Goal: Information Seeking & Learning: Learn about a topic

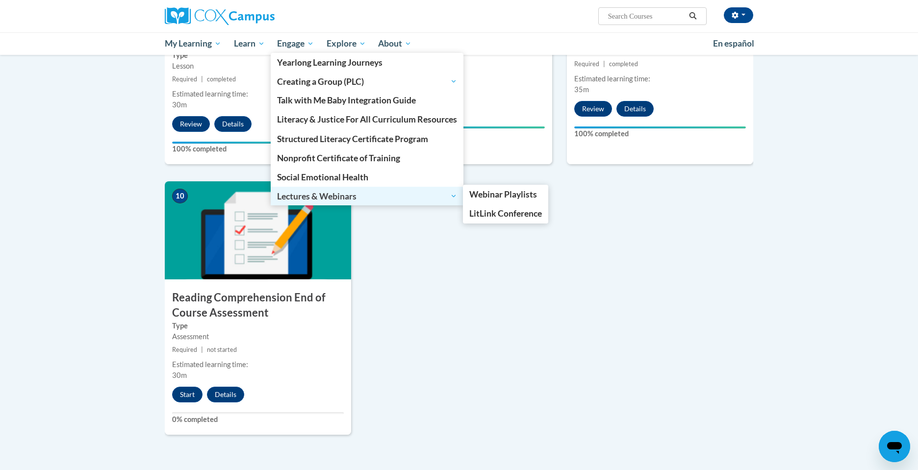
scroll to position [922, 0]
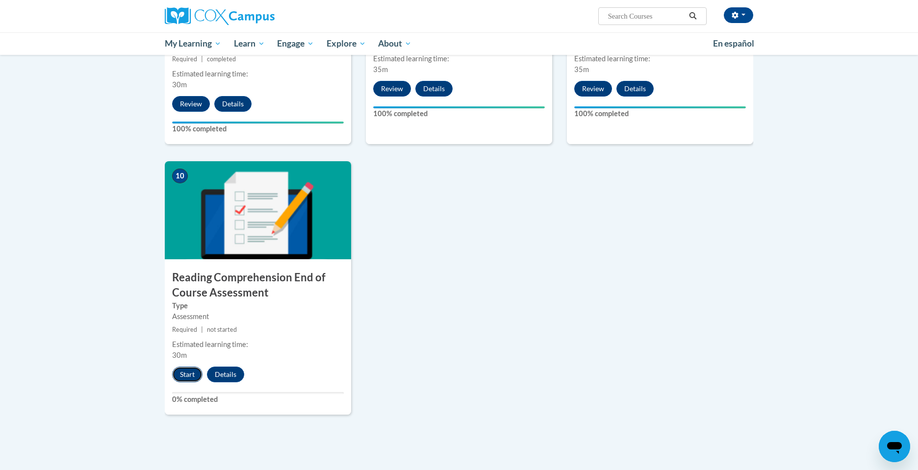
click at [197, 373] on button "Start" at bounding box center [187, 375] width 30 height 16
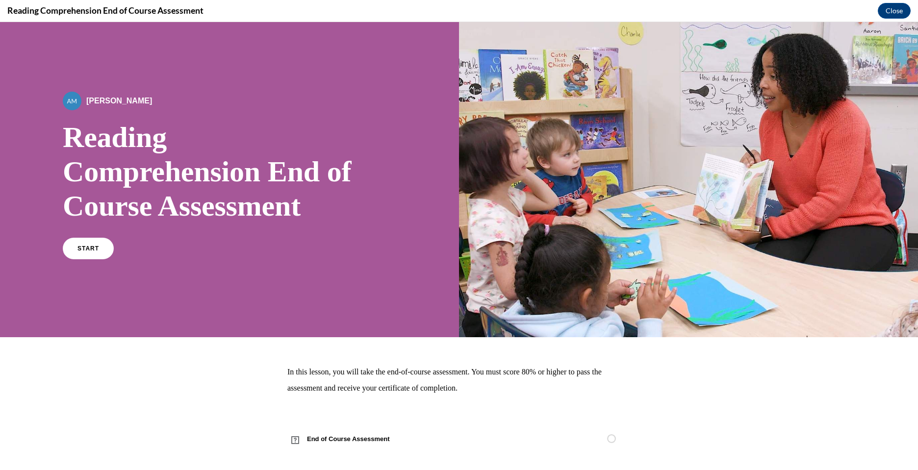
scroll to position [0, 0]
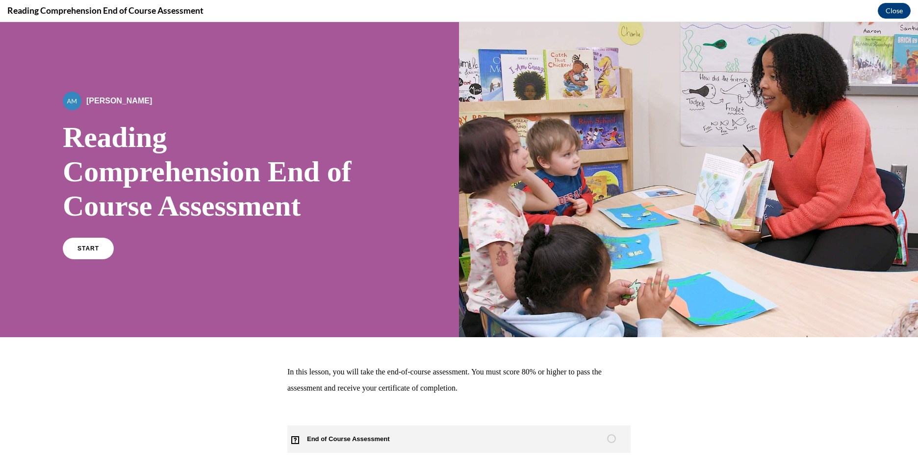
click at [352, 438] on span "End of Course Assessment" at bounding box center [353, 439] width 133 height 27
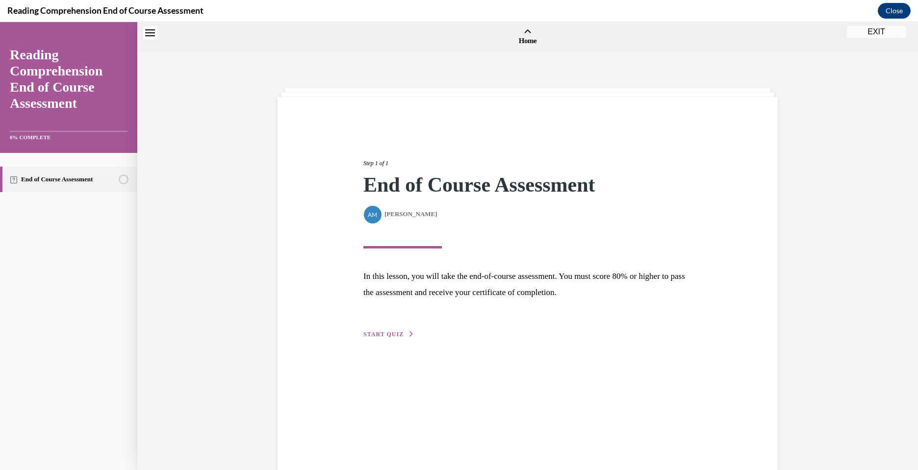
scroll to position [30, 0]
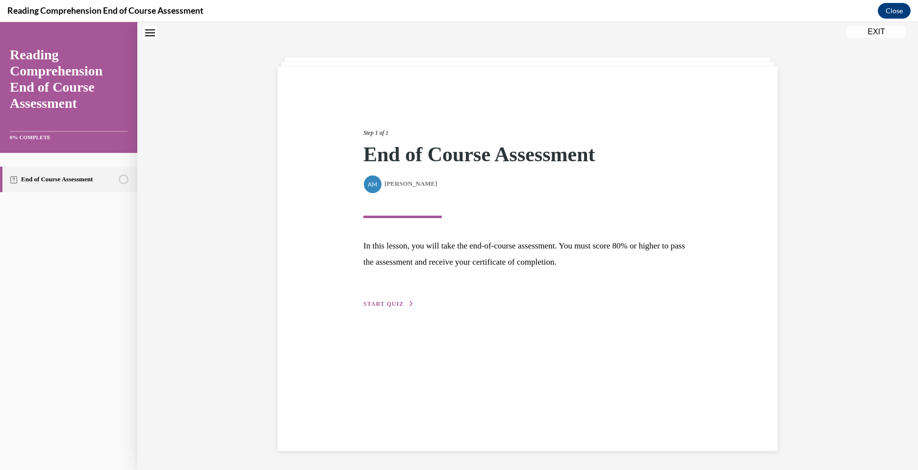
click at [385, 305] on span "START QUIZ" at bounding box center [383, 304] width 40 height 7
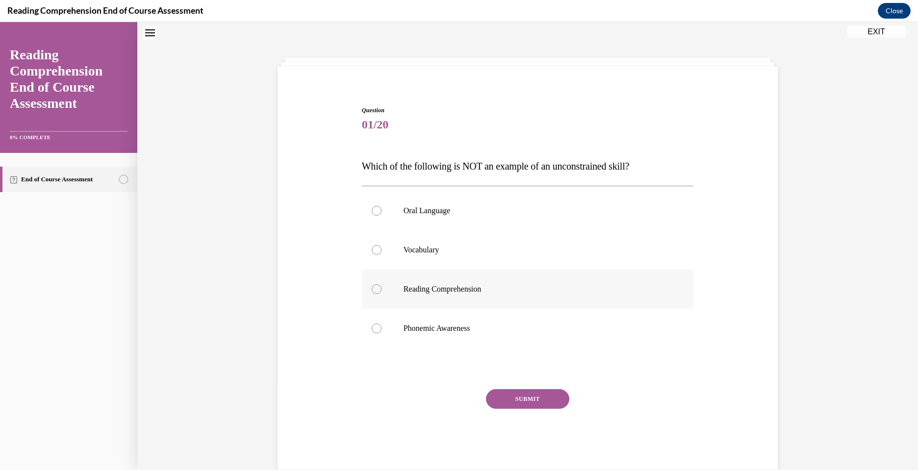
click at [417, 294] on label "Reading Comprehension" at bounding box center [528, 289] width 332 height 39
click at [381, 294] on input "Reading Comprehension" at bounding box center [377, 289] width 10 height 10
radio input "true"
click at [513, 403] on button "SUBMIT" at bounding box center [527, 399] width 83 height 20
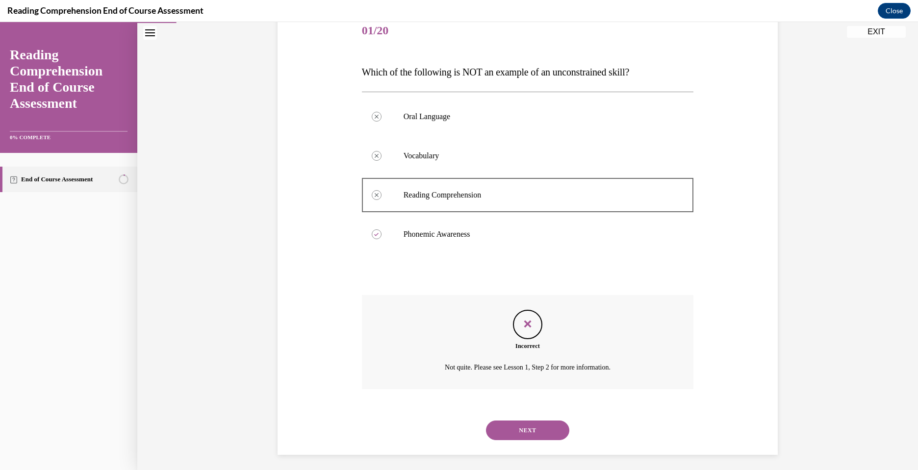
scroll to position [129, 0]
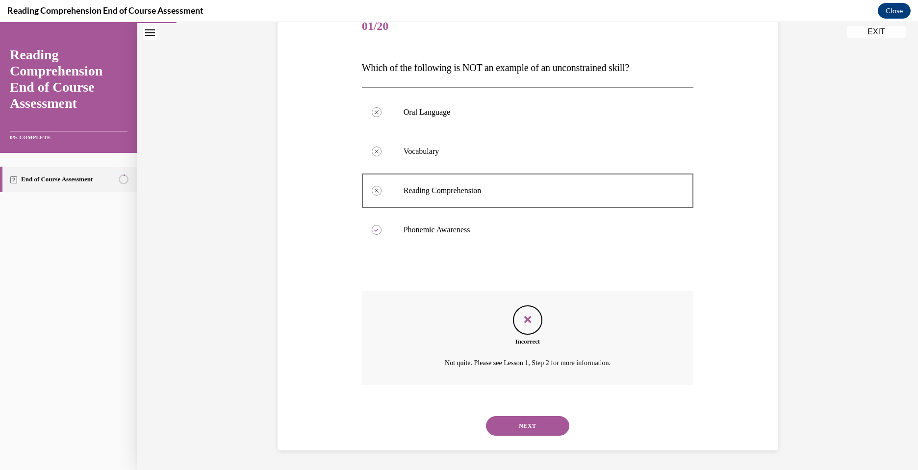
click at [529, 429] on button "NEXT" at bounding box center [527, 426] width 83 height 20
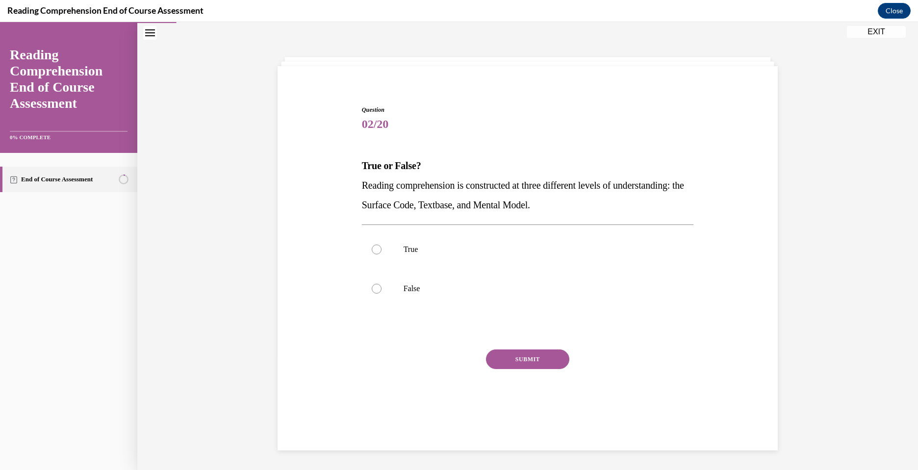
scroll to position [31, 0]
click at [422, 247] on p "True" at bounding box center [536, 250] width 266 height 10
click at [381, 247] on input "True" at bounding box center [377, 250] width 10 height 10
radio input "true"
click at [516, 356] on button "SUBMIT" at bounding box center [527, 360] width 83 height 20
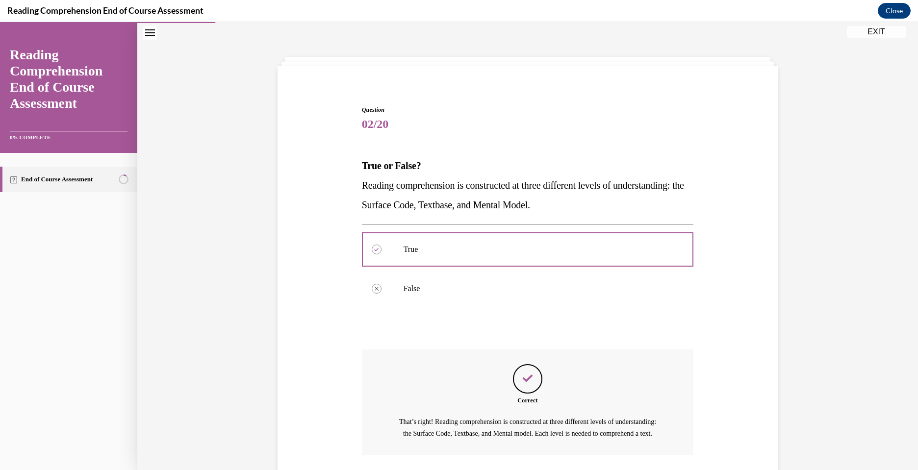
scroll to position [113, 0]
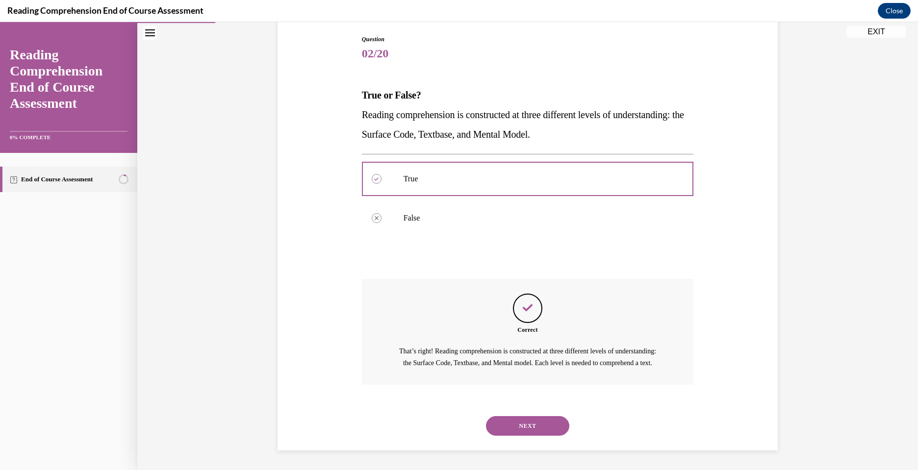
click at [525, 428] on button "NEXT" at bounding box center [527, 426] width 83 height 20
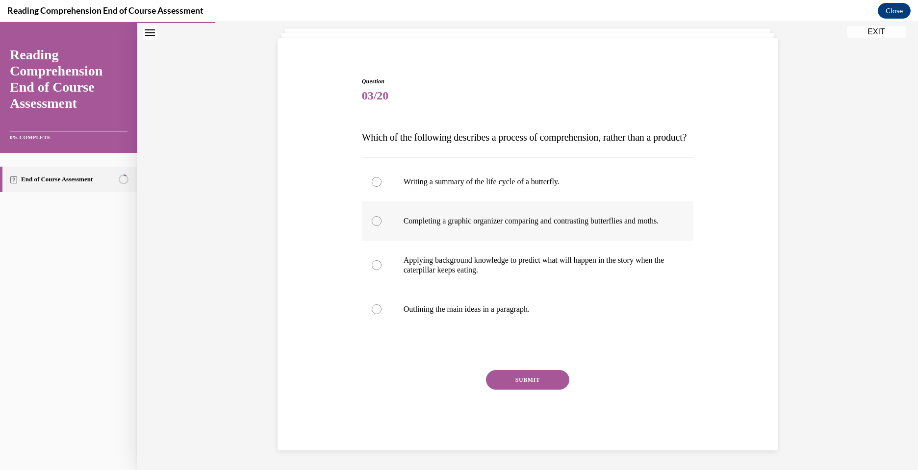
click at [453, 222] on p "Completing a graphic organizer comparing and contrasting butterflies and moths." at bounding box center [536, 221] width 266 height 10
click at [381, 222] on input "Completing a graphic organizer comparing and contrasting butterflies and moths." at bounding box center [377, 221] width 10 height 10
radio input "true"
click at [452, 270] on p "Applying background knowledge to predict what will happen in the story when the…" at bounding box center [536, 265] width 266 height 20
click at [381, 270] on input "Applying background knowledge to predict what will happen in the story when the…" at bounding box center [377, 265] width 10 height 10
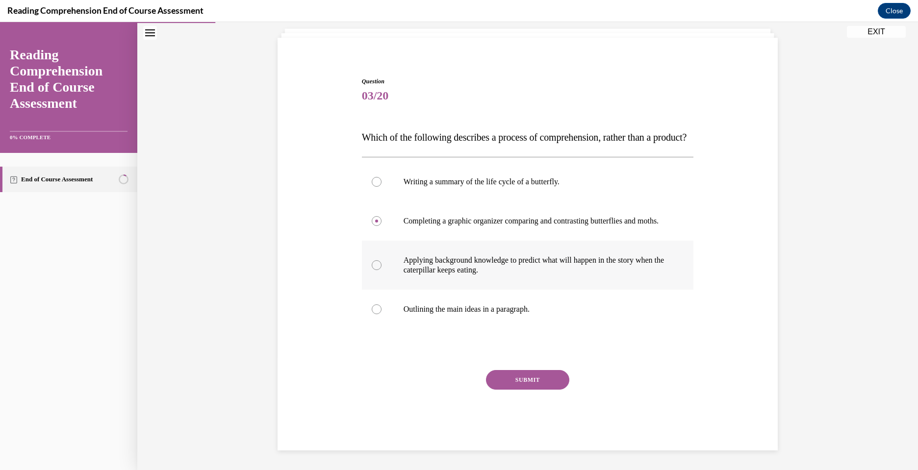
radio input "true"
click at [520, 387] on button "SUBMIT" at bounding box center [527, 380] width 83 height 20
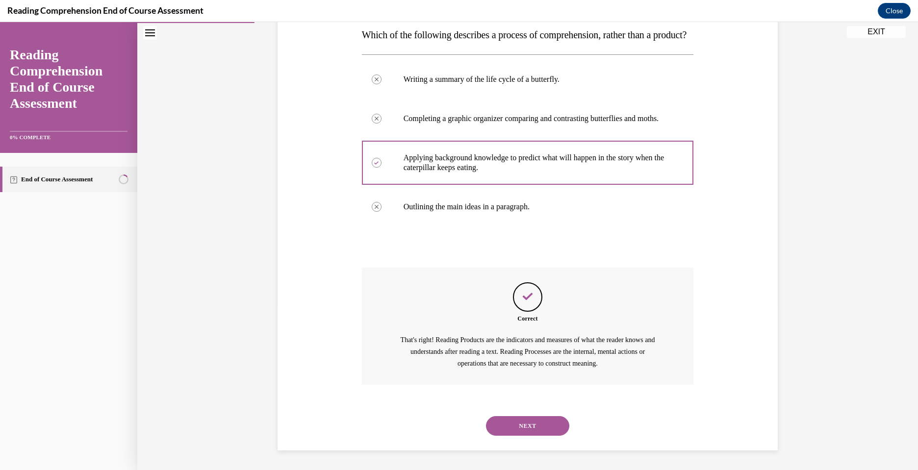
scroll to position [191, 0]
click at [516, 418] on button "NEXT" at bounding box center [527, 426] width 83 height 20
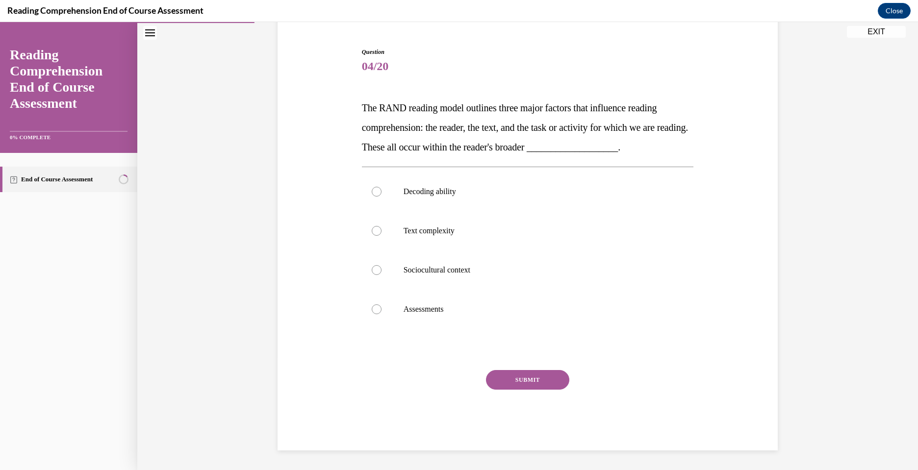
scroll to position [89, 0]
click at [450, 269] on p "Sociocultural context" at bounding box center [536, 270] width 266 height 10
click at [381, 269] on input "Sociocultural context" at bounding box center [377, 270] width 10 height 10
radio input "true"
click at [534, 384] on button "SUBMIT" at bounding box center [527, 380] width 83 height 20
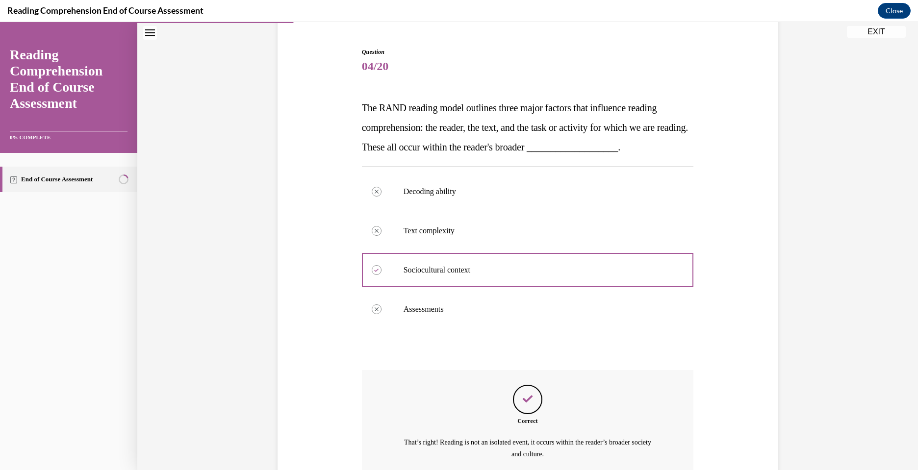
scroll to position [180, 0]
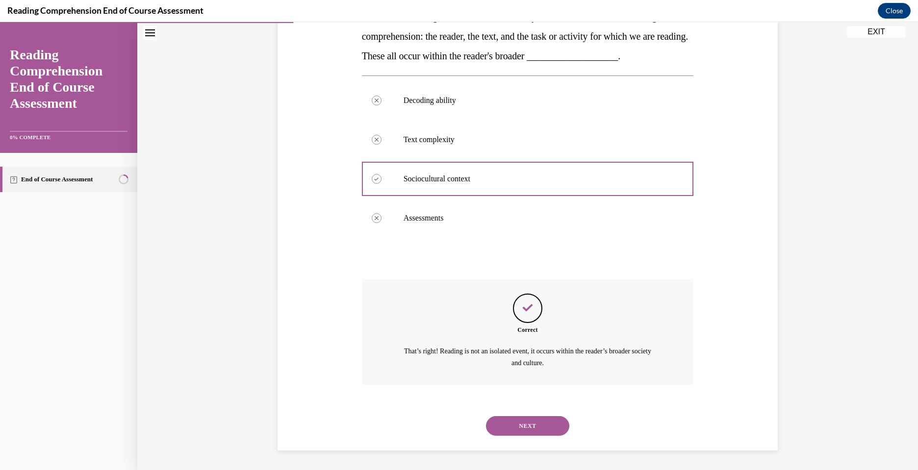
click at [532, 419] on button "NEXT" at bounding box center [527, 426] width 83 height 20
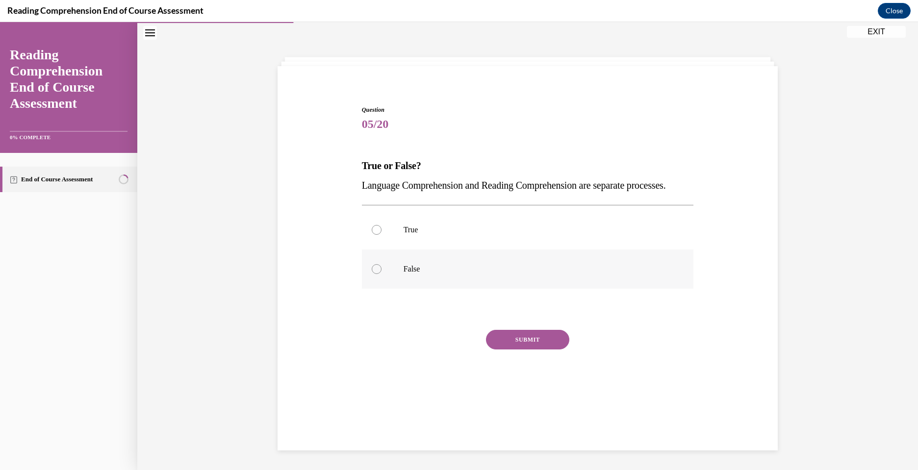
click at [405, 274] on p "False" at bounding box center [536, 269] width 266 height 10
click at [381, 274] on input "False" at bounding box center [377, 269] width 10 height 10
radio input "true"
click at [529, 350] on button "SUBMIT" at bounding box center [527, 340] width 83 height 20
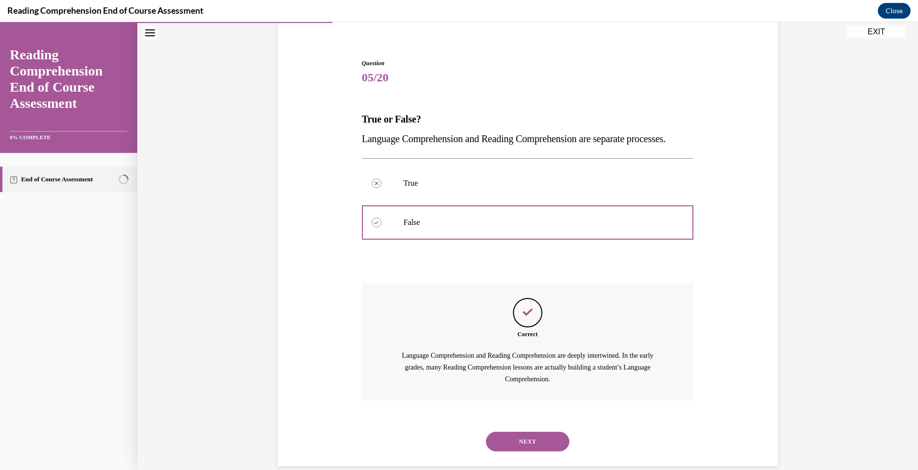
scroll to position [113, 0]
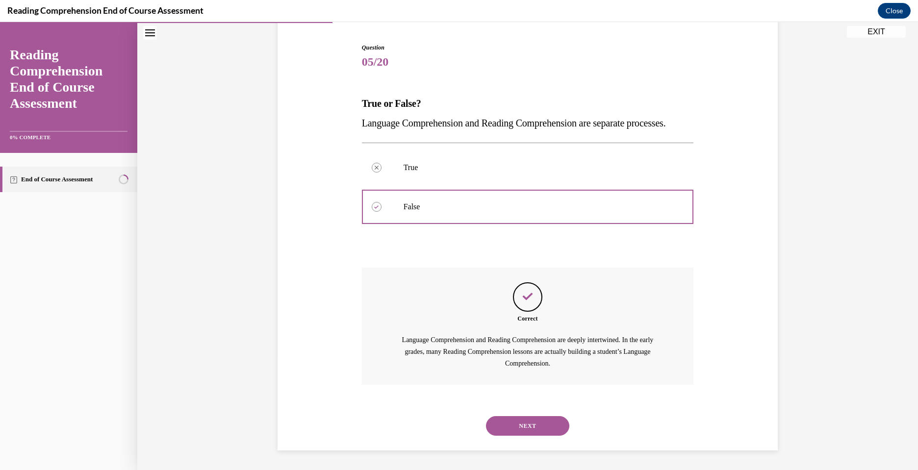
click at [516, 428] on button "NEXT" at bounding box center [527, 426] width 83 height 20
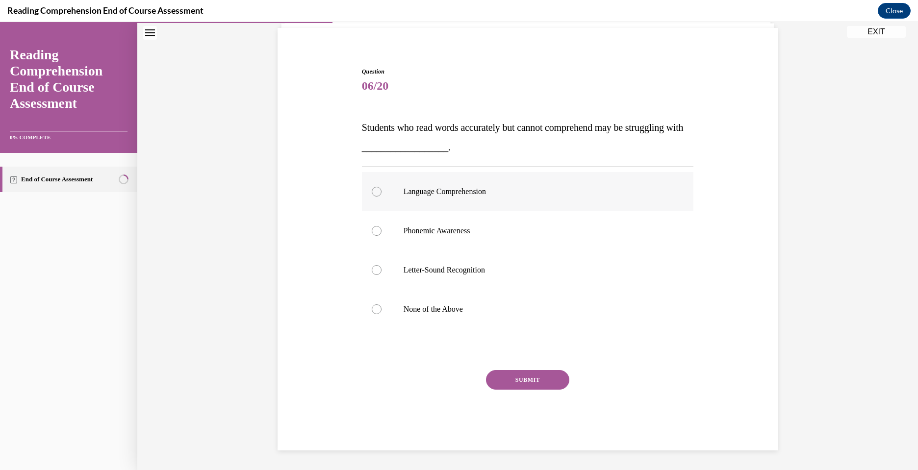
click at [442, 198] on label "Language Comprehension" at bounding box center [528, 191] width 332 height 39
click at [381, 197] on input "Language Comprehension" at bounding box center [377, 192] width 10 height 10
radio input "true"
click at [516, 379] on button "SUBMIT" at bounding box center [527, 380] width 83 height 20
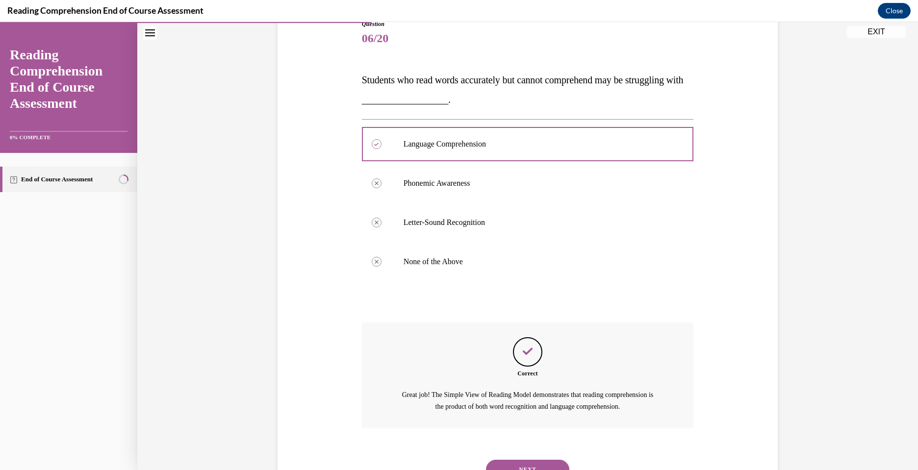
scroll to position [160, 0]
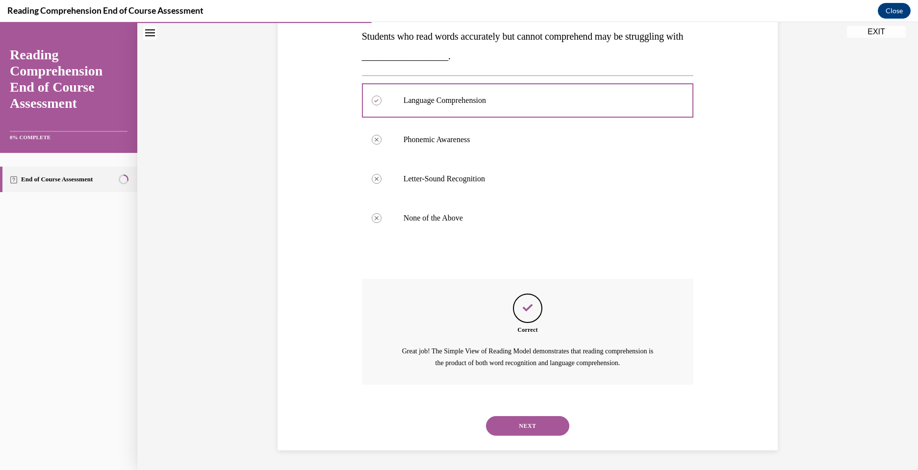
click at [531, 422] on button "NEXT" at bounding box center [527, 426] width 83 height 20
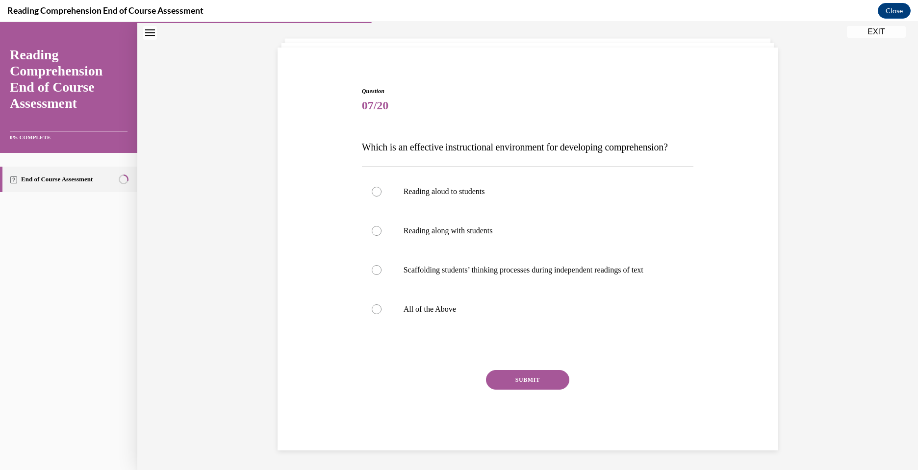
scroll to position [69, 0]
click at [430, 314] on p "All of the Above" at bounding box center [536, 309] width 266 height 10
click at [381, 314] on input "All of the Above" at bounding box center [377, 309] width 10 height 10
radio input "true"
click at [540, 386] on button "SUBMIT" at bounding box center [527, 380] width 83 height 20
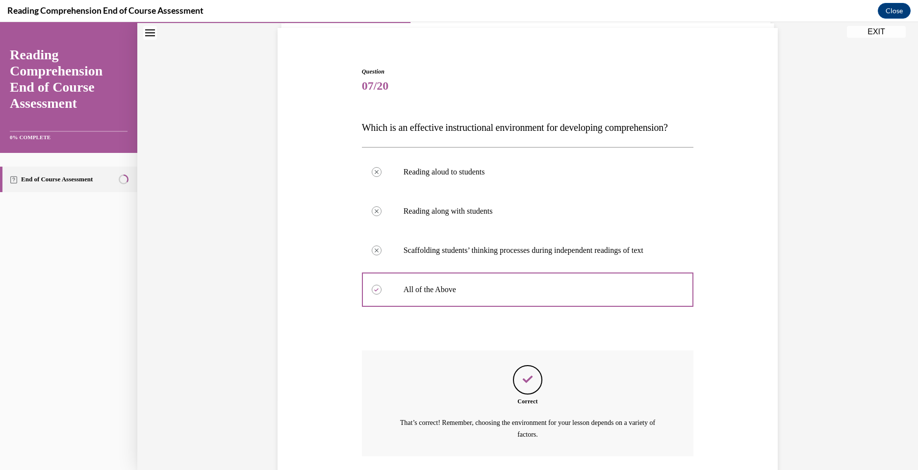
scroll to position [160, 0]
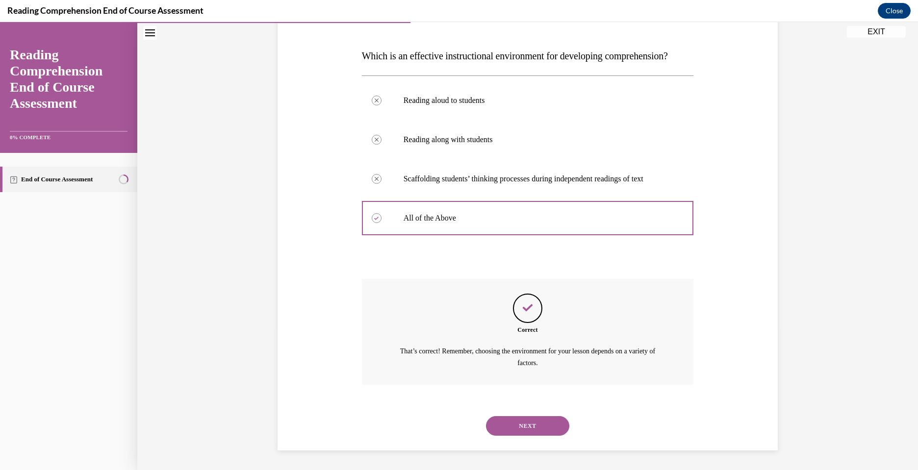
click at [531, 423] on button "NEXT" at bounding box center [527, 426] width 83 height 20
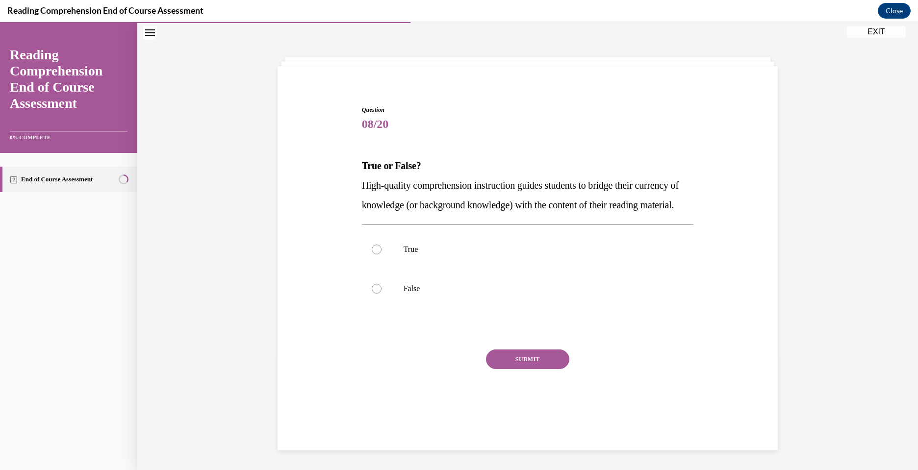
scroll to position [31, 0]
click at [392, 269] on label "True" at bounding box center [528, 249] width 332 height 39
click at [381, 254] on input "True" at bounding box center [377, 250] width 10 height 10
radio input "true"
click at [531, 369] on button "SUBMIT" at bounding box center [527, 360] width 83 height 20
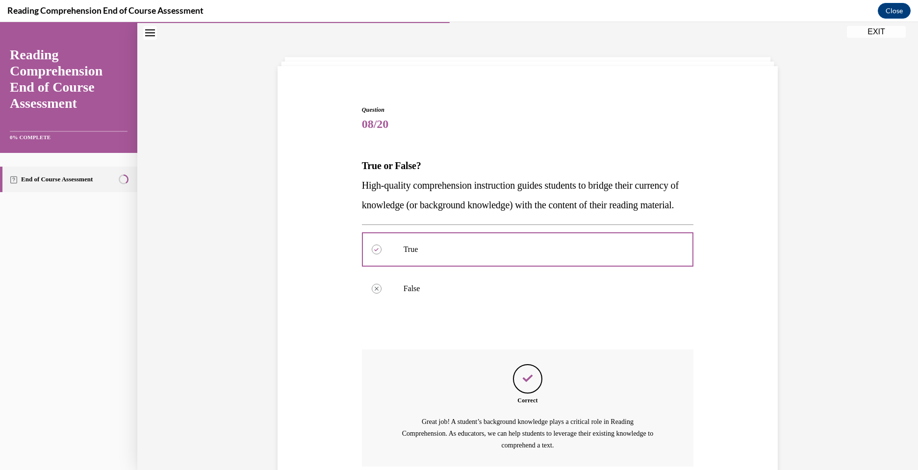
scroll to position [132, 0]
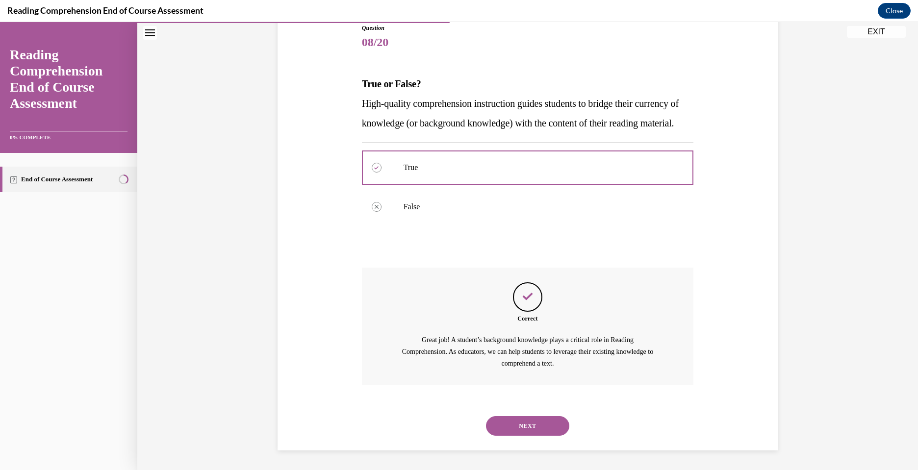
click at [524, 420] on button "NEXT" at bounding box center [527, 426] width 83 height 20
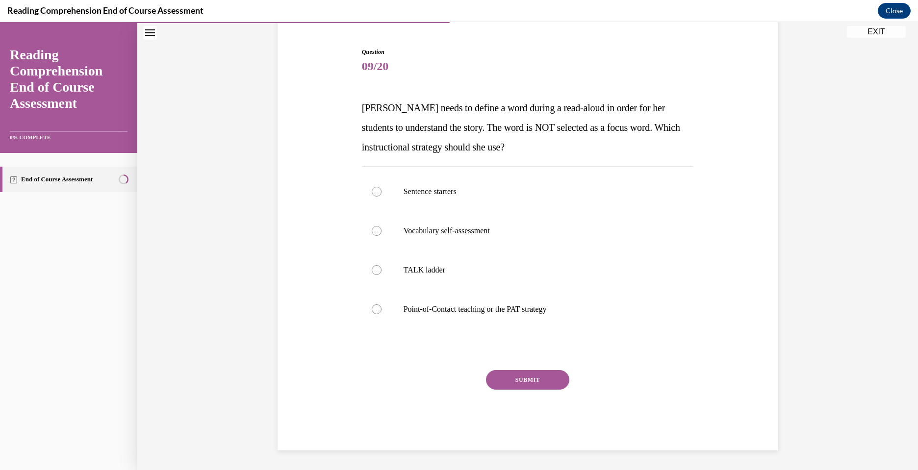
scroll to position [89, 0]
click at [448, 306] on p "Point-of-Contact teaching or the PAT strategy" at bounding box center [536, 309] width 266 height 10
click at [381, 306] on input "Point-of-Contact teaching or the PAT strategy" at bounding box center [377, 309] width 10 height 10
radio input "true"
click at [507, 381] on button "SUBMIT" at bounding box center [527, 380] width 83 height 20
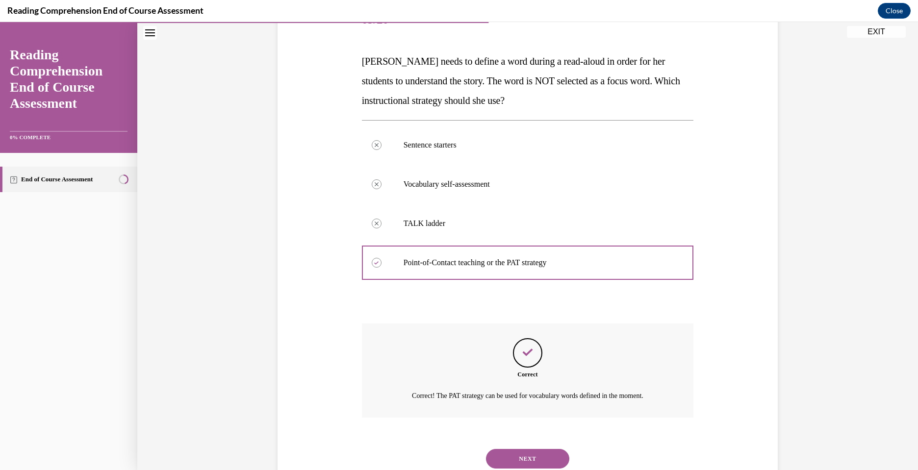
scroll to position [168, 0]
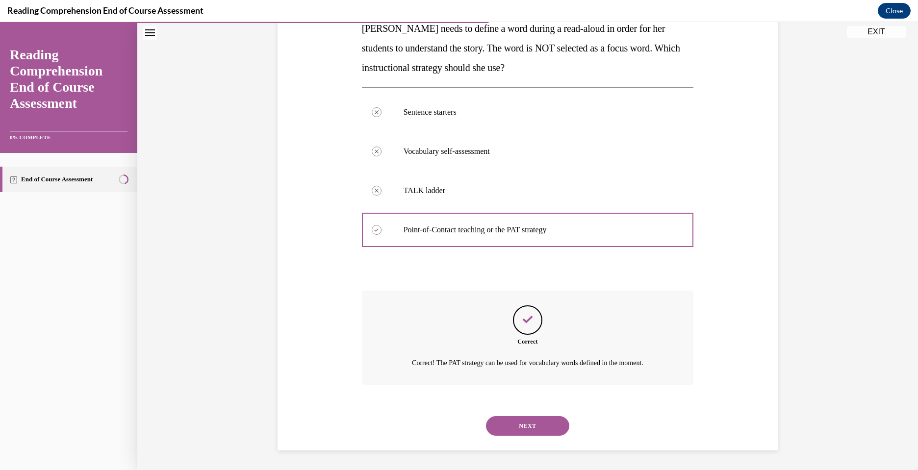
click at [525, 428] on button "NEXT" at bounding box center [527, 426] width 83 height 20
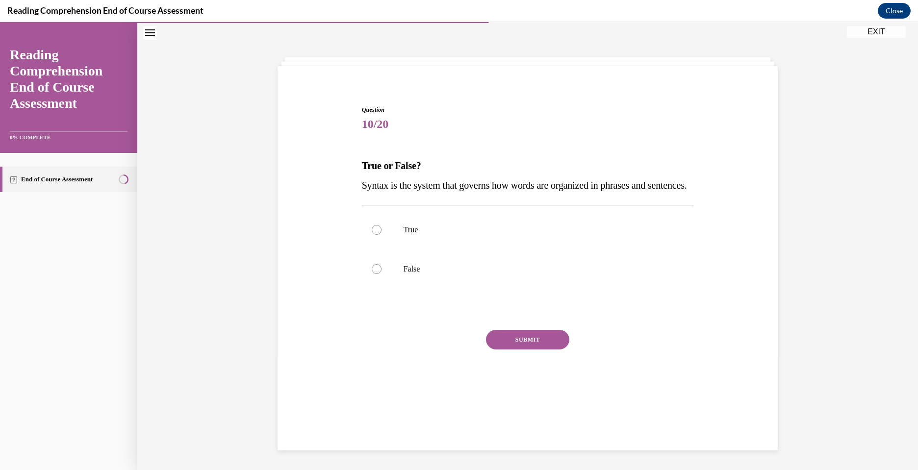
scroll to position [31, 0]
click at [428, 235] on p "True" at bounding box center [536, 230] width 266 height 10
click at [381, 235] on input "True" at bounding box center [377, 230] width 10 height 10
radio input "true"
click at [545, 350] on button "SUBMIT" at bounding box center [527, 340] width 83 height 20
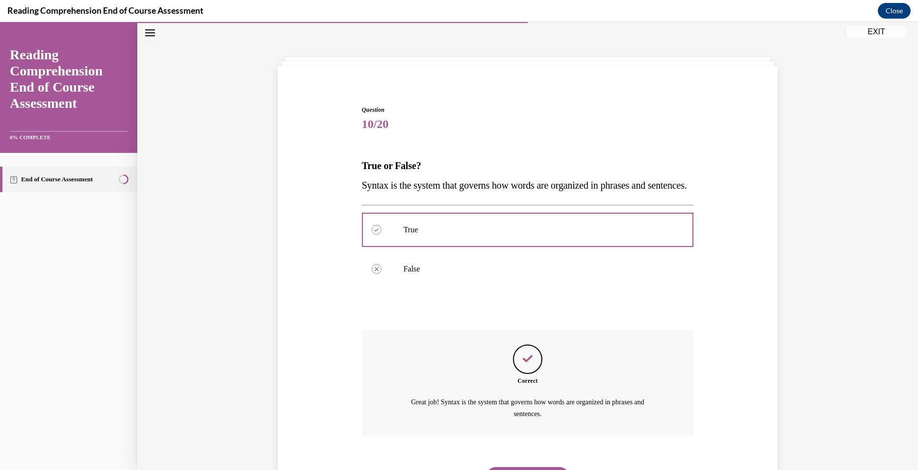
scroll to position [101, 0]
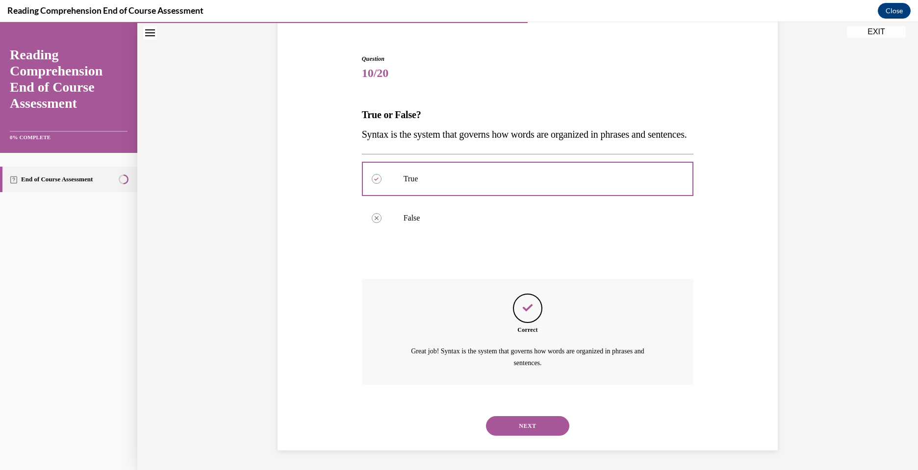
click at [531, 422] on button "NEXT" at bounding box center [527, 426] width 83 height 20
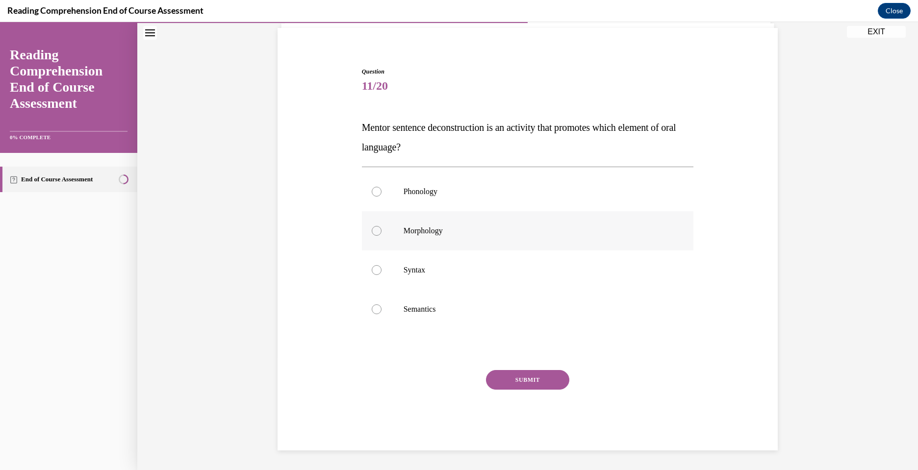
click at [423, 217] on label "Morphology" at bounding box center [528, 230] width 332 height 39
click at [381, 226] on input "Morphology" at bounding box center [377, 231] width 10 height 10
radio input "true"
click at [418, 259] on label "Syntax" at bounding box center [528, 270] width 332 height 39
click at [381, 265] on input "Syntax" at bounding box center [377, 270] width 10 height 10
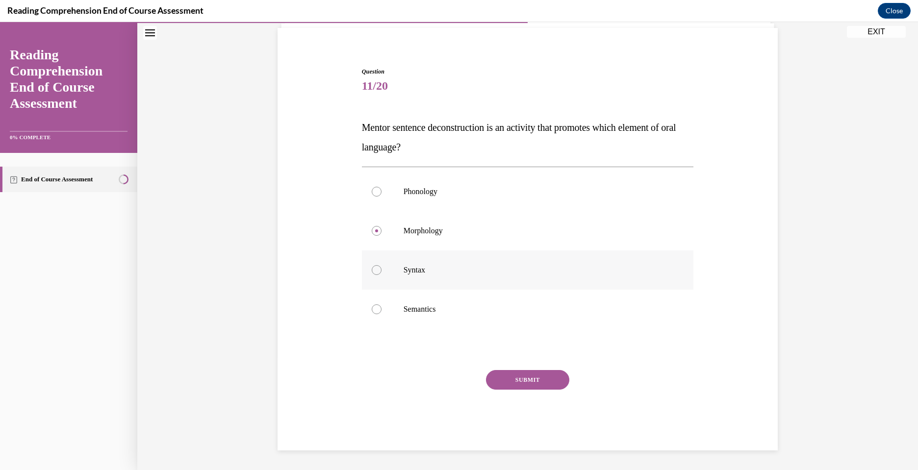
radio input "true"
click at [528, 384] on button "SUBMIT" at bounding box center [527, 380] width 83 height 20
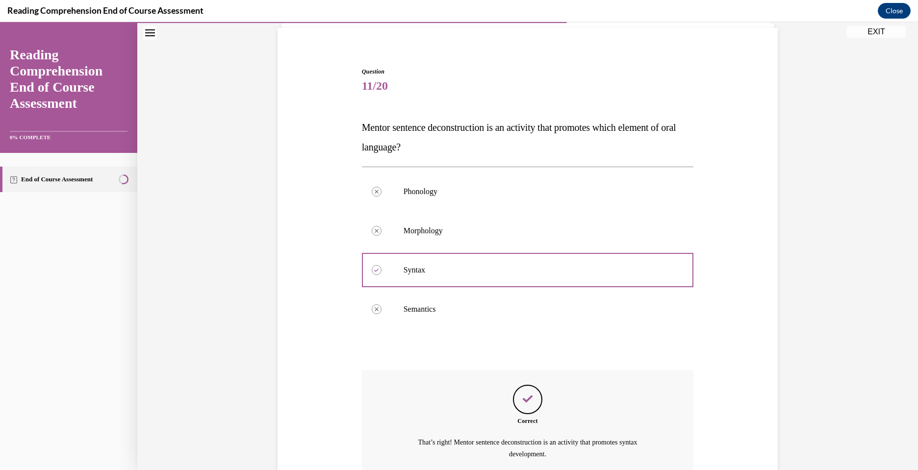
scroll to position [160, 0]
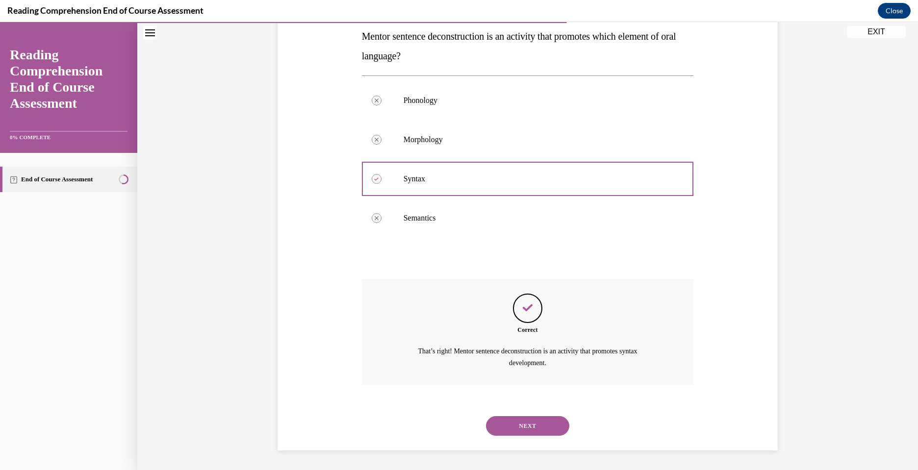
click at [528, 425] on button "NEXT" at bounding box center [527, 426] width 83 height 20
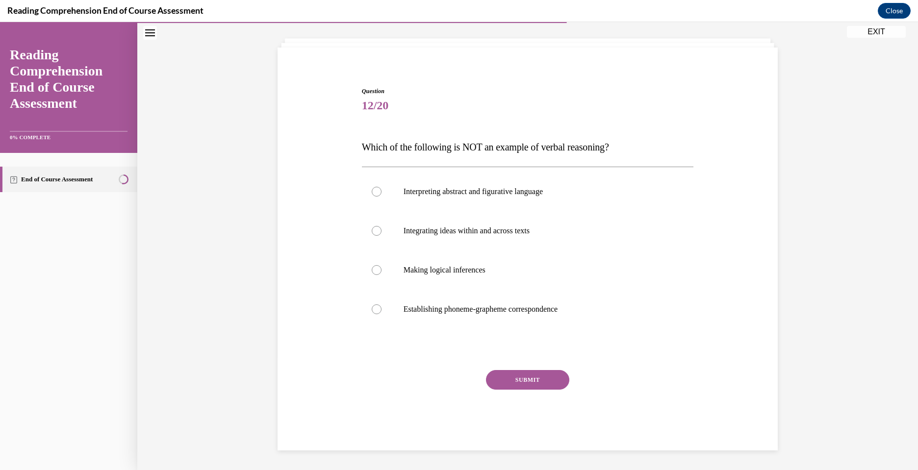
scroll to position [50, 0]
click at [467, 312] on p "Establishing phoneme-grapheme correspondence" at bounding box center [536, 309] width 266 height 10
click at [381, 312] on input "Establishing phoneme-grapheme correspondence" at bounding box center [377, 309] width 10 height 10
radio input "true"
click at [523, 373] on button "SUBMIT" at bounding box center [527, 380] width 83 height 20
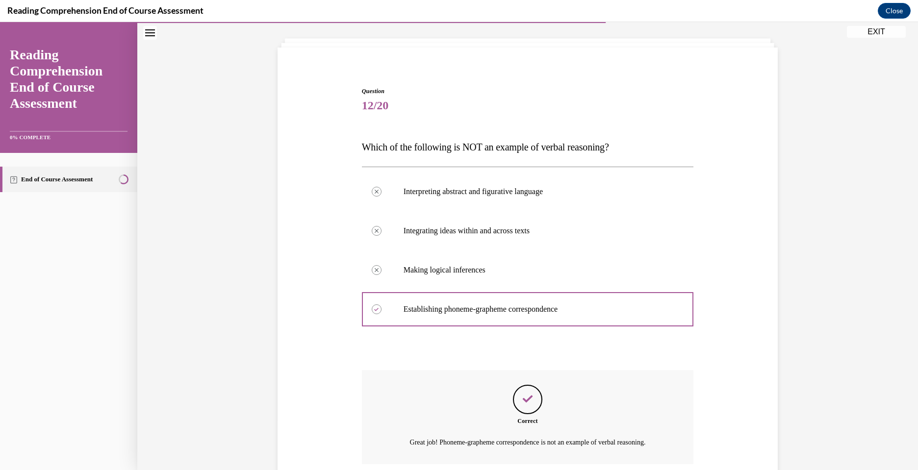
scroll to position [129, 0]
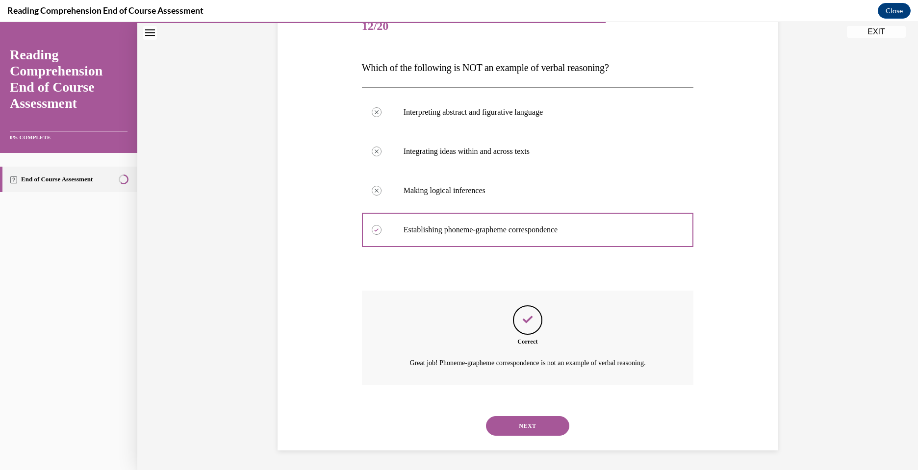
click at [520, 426] on button "NEXT" at bounding box center [527, 426] width 83 height 20
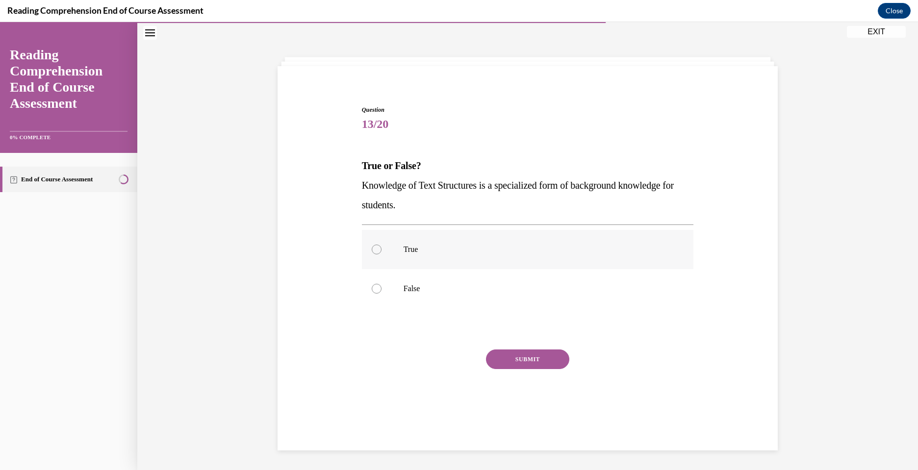
click at [416, 239] on label "True" at bounding box center [528, 249] width 332 height 39
click at [381, 245] on input "True" at bounding box center [377, 250] width 10 height 10
radio input "true"
click at [514, 363] on button "SUBMIT" at bounding box center [527, 360] width 83 height 20
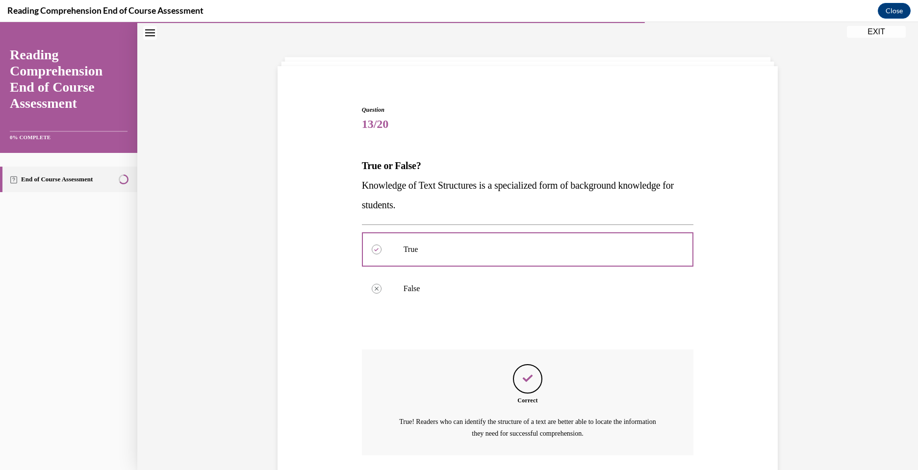
scroll to position [101, 0]
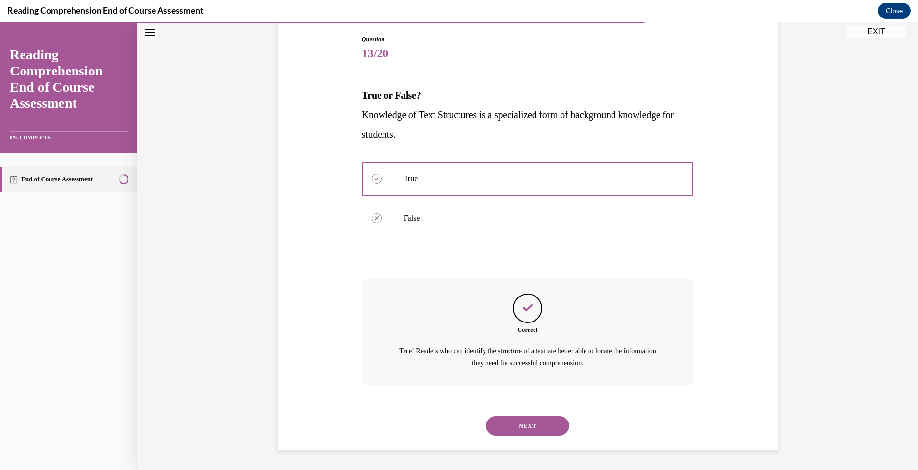
click at [520, 426] on button "NEXT" at bounding box center [527, 426] width 83 height 20
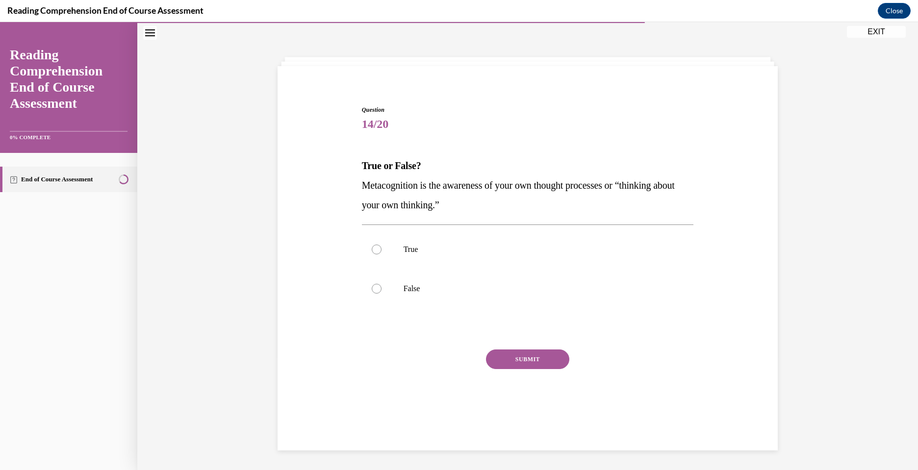
scroll to position [31, 0]
click at [430, 243] on label "True" at bounding box center [528, 249] width 332 height 39
click at [381, 245] on input "True" at bounding box center [377, 250] width 10 height 10
radio input "true"
click at [507, 364] on button "SUBMIT" at bounding box center [527, 360] width 83 height 20
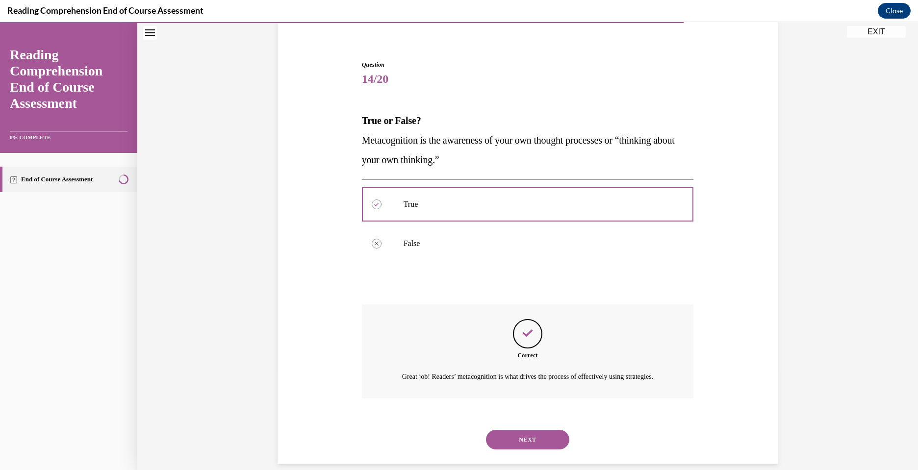
scroll to position [101, 0]
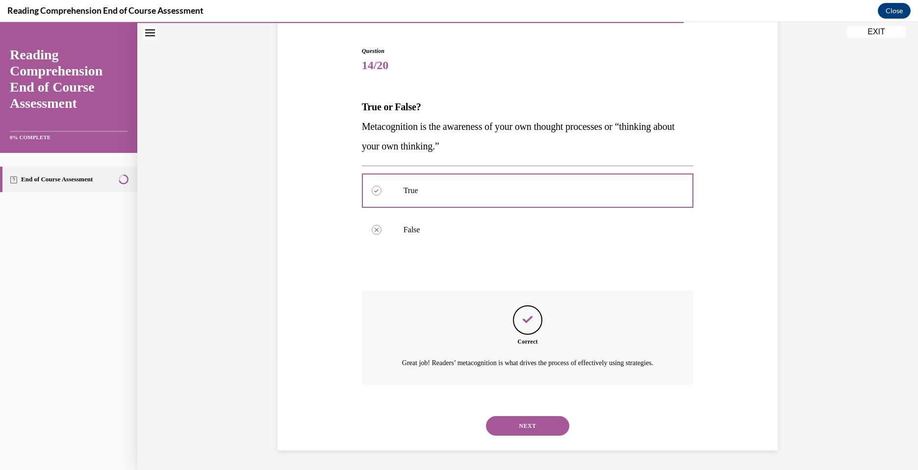
click at [532, 418] on button "NEXT" at bounding box center [527, 426] width 83 height 20
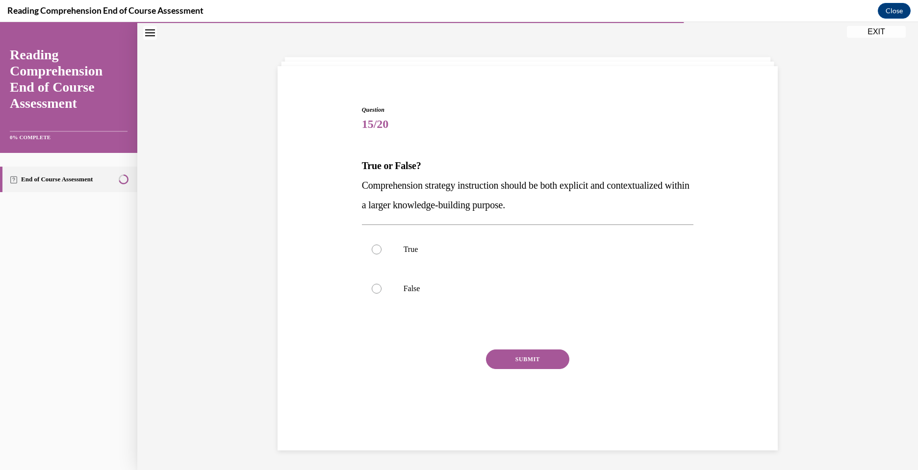
scroll to position [31, 0]
click at [457, 237] on label "True" at bounding box center [528, 249] width 332 height 39
click at [381, 245] on input "True" at bounding box center [377, 250] width 10 height 10
radio input "true"
click at [533, 351] on button "SUBMIT" at bounding box center [527, 360] width 83 height 20
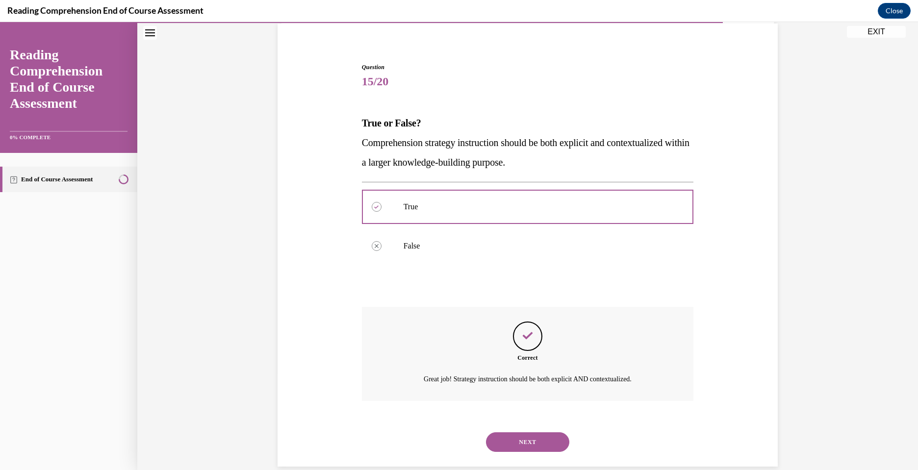
scroll to position [90, 0]
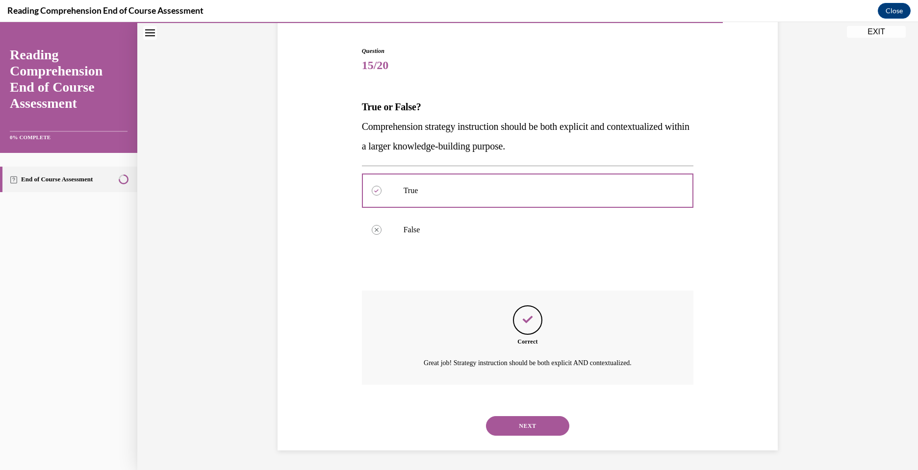
click at [532, 427] on button "NEXT" at bounding box center [527, 426] width 83 height 20
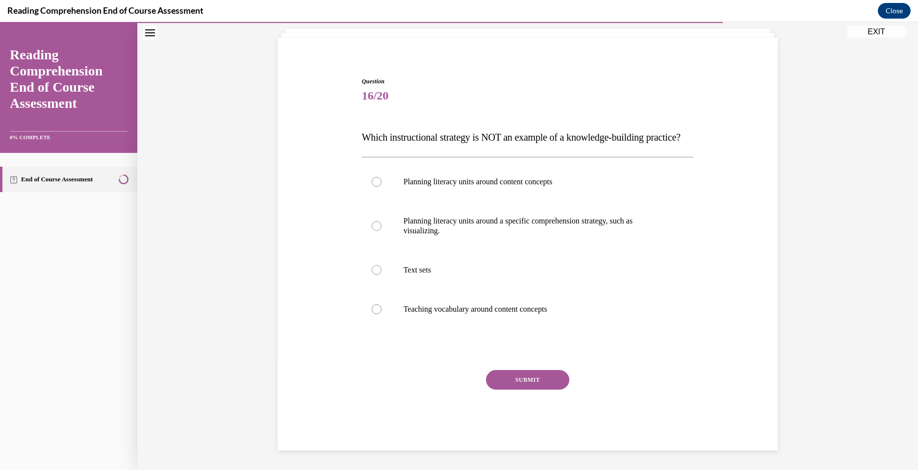
scroll to position [41, 0]
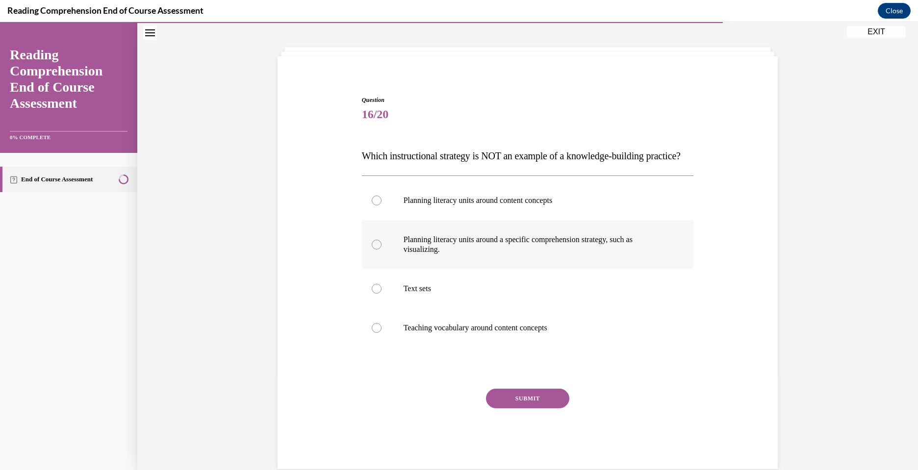
click at [468, 254] on p "Planning literacy units around a specific comprehension strategy, such as visua…" at bounding box center [536, 245] width 266 height 20
click at [381, 250] on input "Planning literacy units around a specific comprehension strategy, such as visua…" at bounding box center [377, 245] width 10 height 10
radio input "true"
click at [432, 220] on label "Planning literacy units around content concepts" at bounding box center [528, 200] width 332 height 39
click at [381, 205] on input "Planning literacy units around content concepts" at bounding box center [377, 201] width 10 height 10
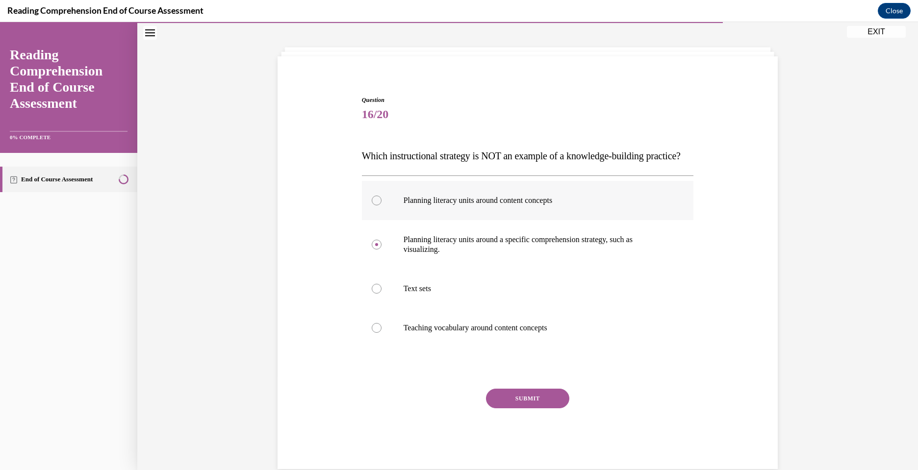
radio input "true"
click at [439, 340] on label "Teaching vocabulary around content concepts" at bounding box center [528, 327] width 332 height 39
click at [381, 333] on input "Teaching vocabulary around content concepts" at bounding box center [377, 328] width 10 height 10
radio input "true"
click at [582, 254] on p "Planning literacy units around a specific comprehension strategy, such as visua…" at bounding box center [536, 245] width 266 height 20
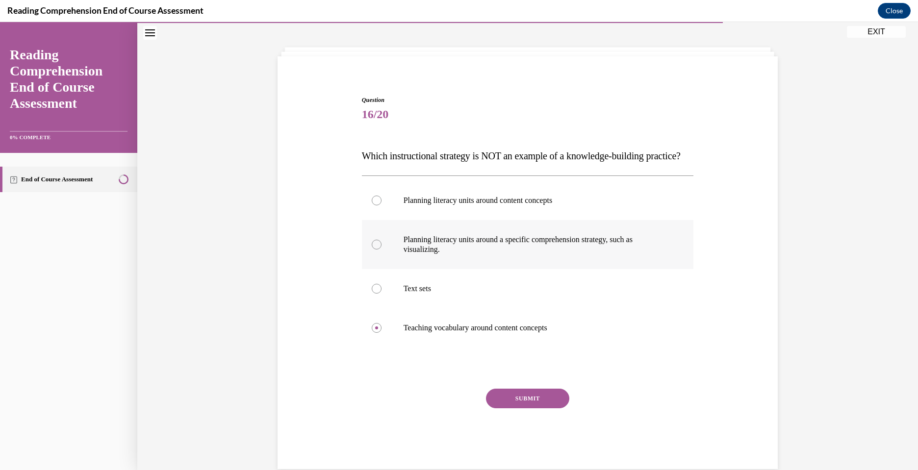
click at [381, 250] on input "Planning literacy units around a specific comprehension strategy, such as visua…" at bounding box center [377, 245] width 10 height 10
radio input "true"
click at [532, 408] on button "SUBMIT" at bounding box center [527, 399] width 83 height 20
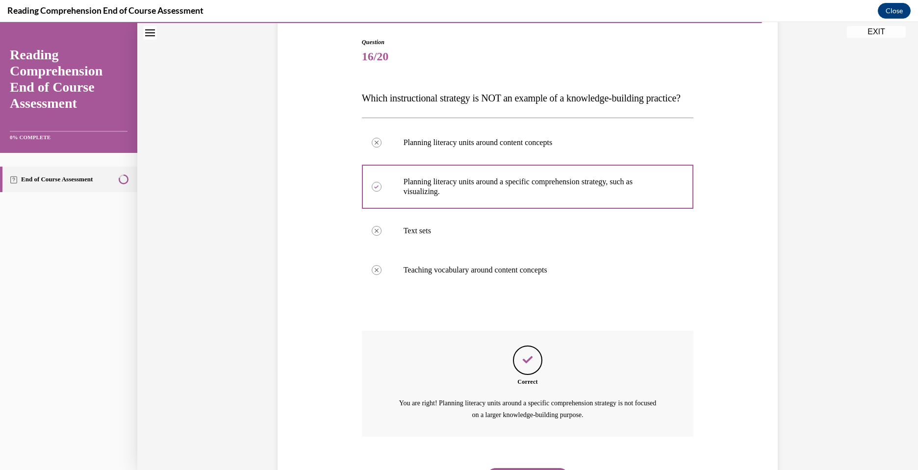
scroll to position [170, 0]
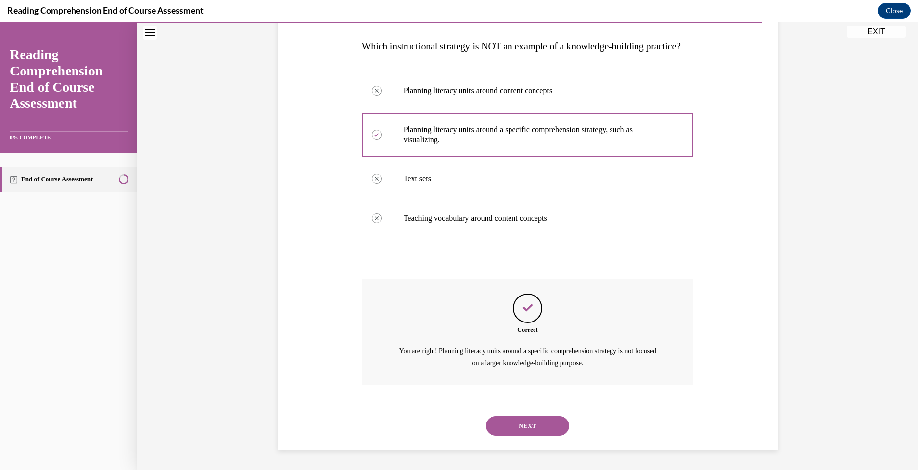
click at [531, 432] on button "NEXT" at bounding box center [527, 426] width 83 height 20
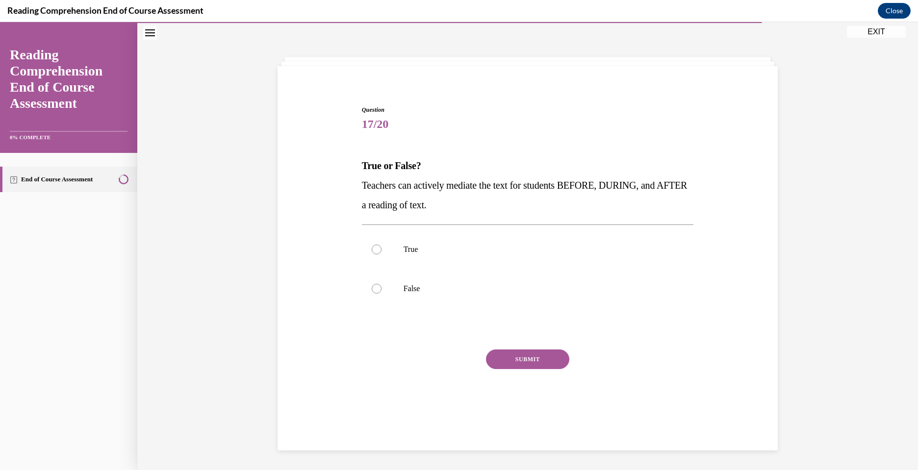
scroll to position [31, 0]
click at [408, 239] on label "True" at bounding box center [528, 249] width 332 height 39
click at [381, 245] on input "True" at bounding box center [377, 250] width 10 height 10
radio input "true"
click at [554, 358] on button "SUBMIT" at bounding box center [527, 360] width 83 height 20
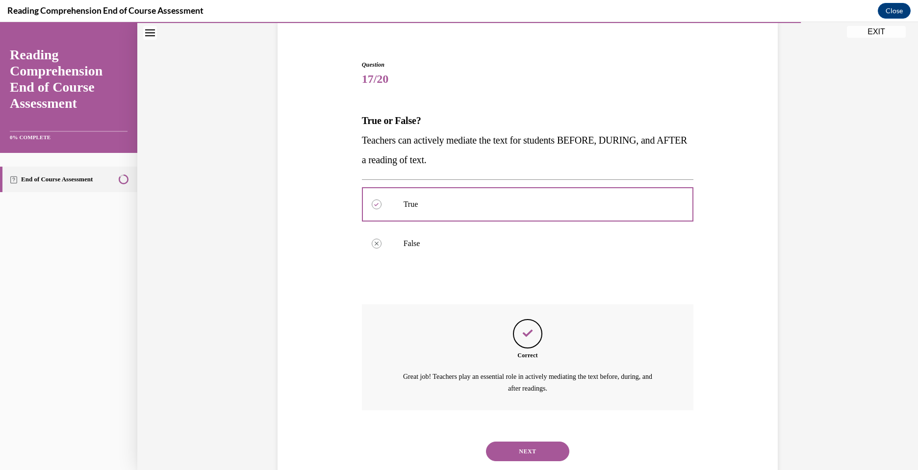
scroll to position [101, 0]
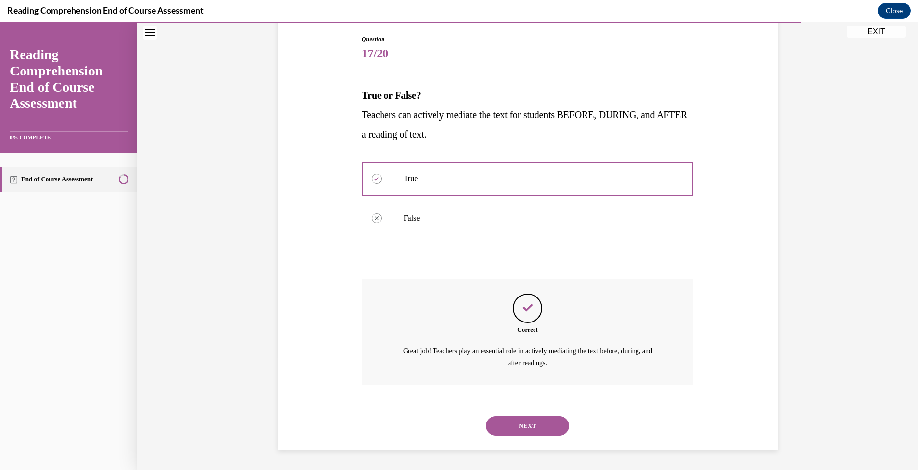
click at [524, 423] on button "NEXT" at bounding box center [527, 426] width 83 height 20
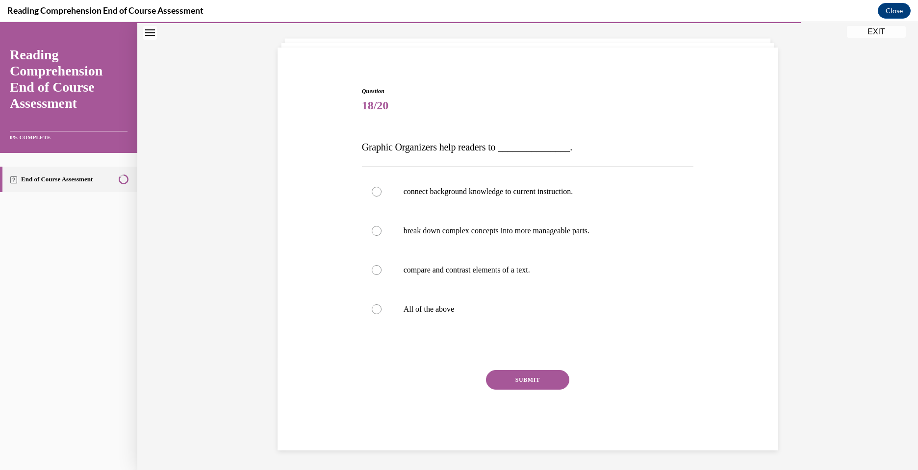
scroll to position [50, 0]
click at [443, 307] on p "All of the above" at bounding box center [536, 309] width 266 height 10
click at [381, 307] on input "All of the above" at bounding box center [377, 309] width 10 height 10
radio input "true"
click at [522, 380] on button "SUBMIT" at bounding box center [527, 380] width 83 height 20
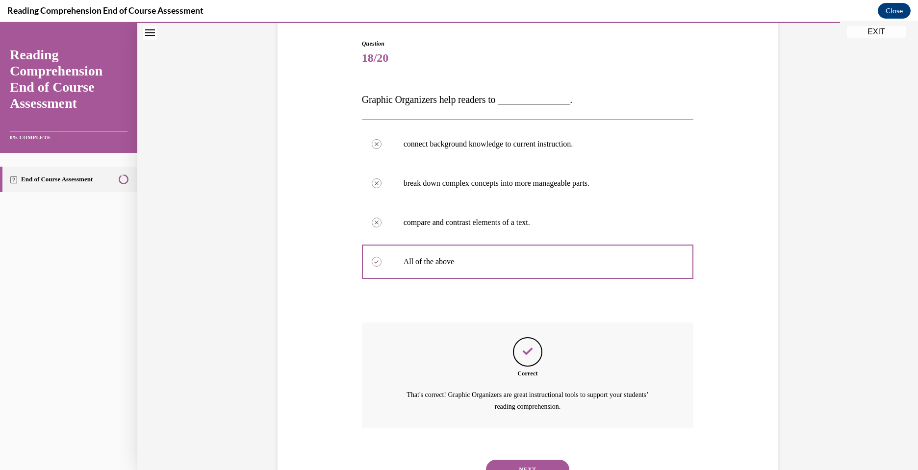
scroll to position [141, 0]
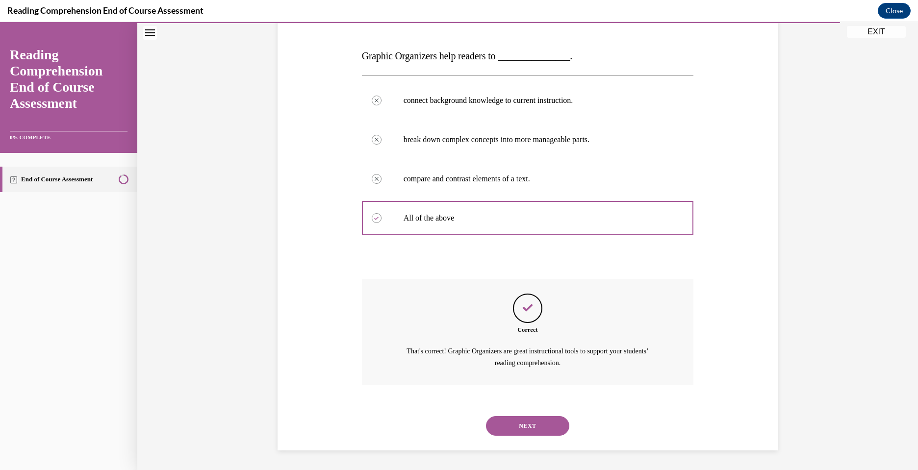
click at [537, 429] on button "NEXT" at bounding box center [527, 426] width 83 height 20
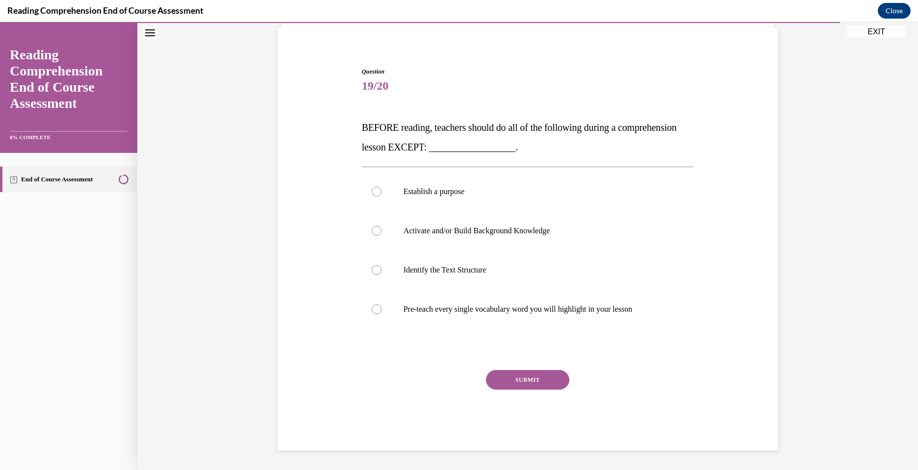
scroll to position [69, 0]
click at [460, 312] on p "Pre-teach every single vocabulary word you will highlight in your lesson" at bounding box center [536, 309] width 266 height 10
click at [381, 312] on input "Pre-teach every single vocabulary word you will highlight in your lesson" at bounding box center [377, 309] width 10 height 10
radio input "true"
click at [524, 379] on button "SUBMIT" at bounding box center [527, 380] width 83 height 20
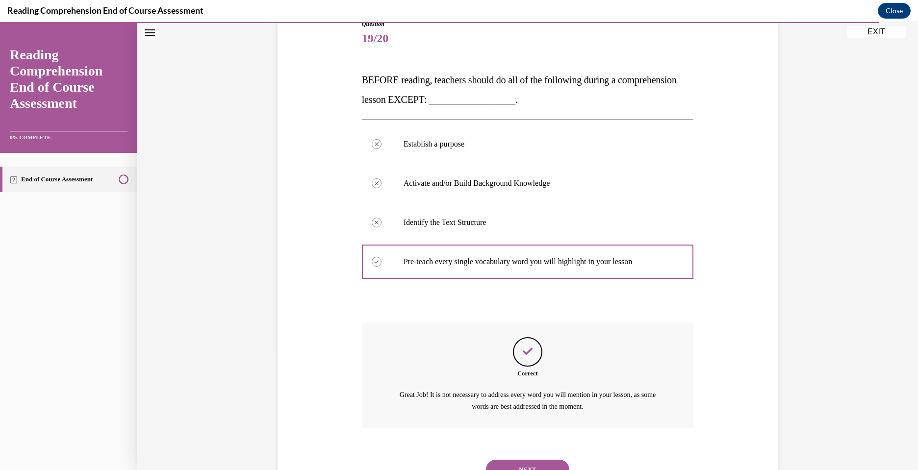
scroll to position [160, 0]
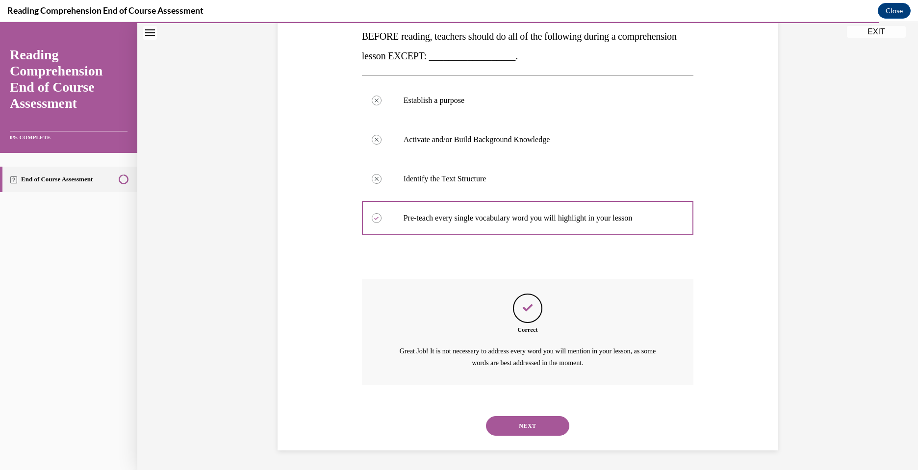
click at [530, 428] on button "NEXT" at bounding box center [527, 426] width 83 height 20
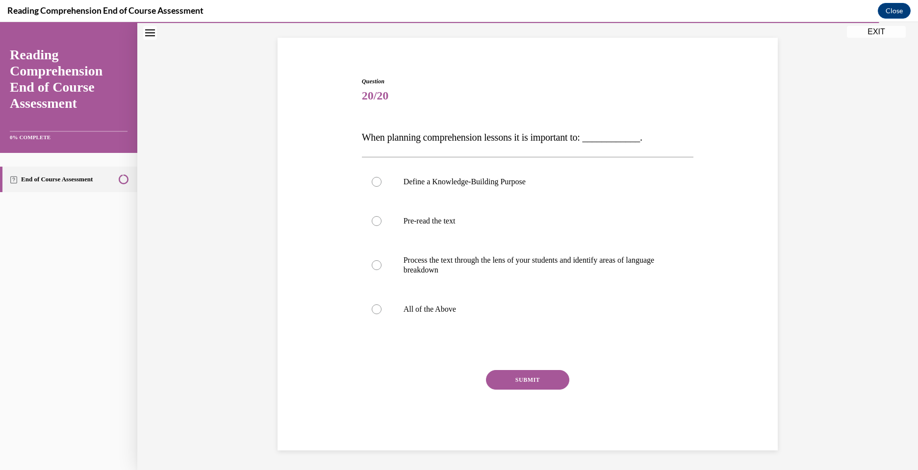
scroll to position [59, 0]
click at [458, 305] on p "All of the Above" at bounding box center [536, 309] width 266 height 10
click at [381, 305] on input "All of the Above" at bounding box center [377, 309] width 10 height 10
radio input "true"
click at [538, 383] on button "SUBMIT" at bounding box center [527, 380] width 83 height 20
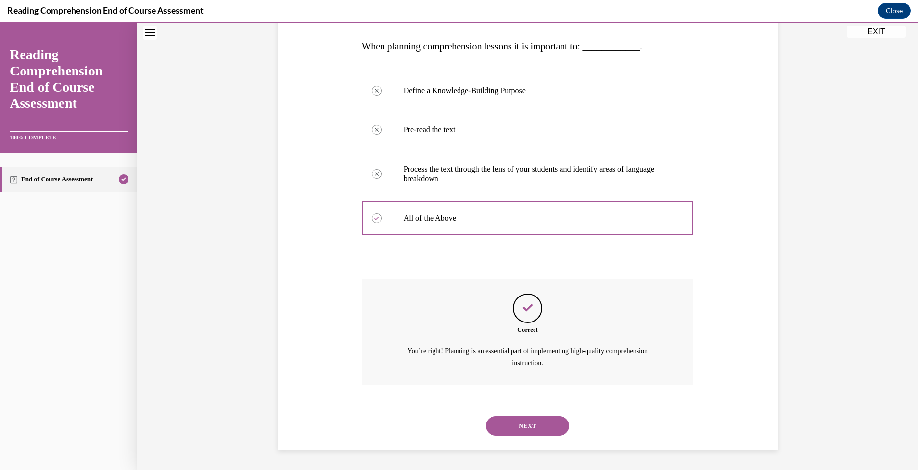
click at [533, 430] on button "NEXT" at bounding box center [527, 426] width 83 height 20
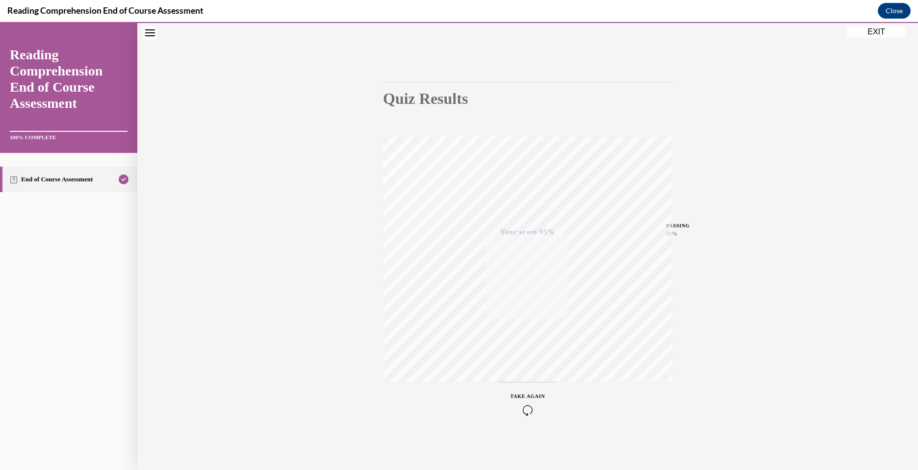
click at [879, 30] on button "EXIT" at bounding box center [876, 32] width 59 height 12
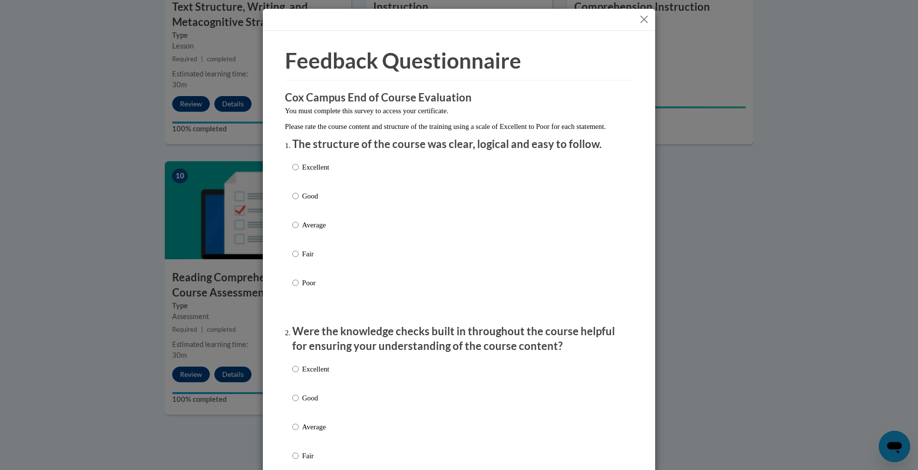
click at [311, 201] on p "Good" at bounding box center [315, 196] width 27 height 11
click at [299, 201] on input "Good" at bounding box center [295, 196] width 6 height 11
radio input "true"
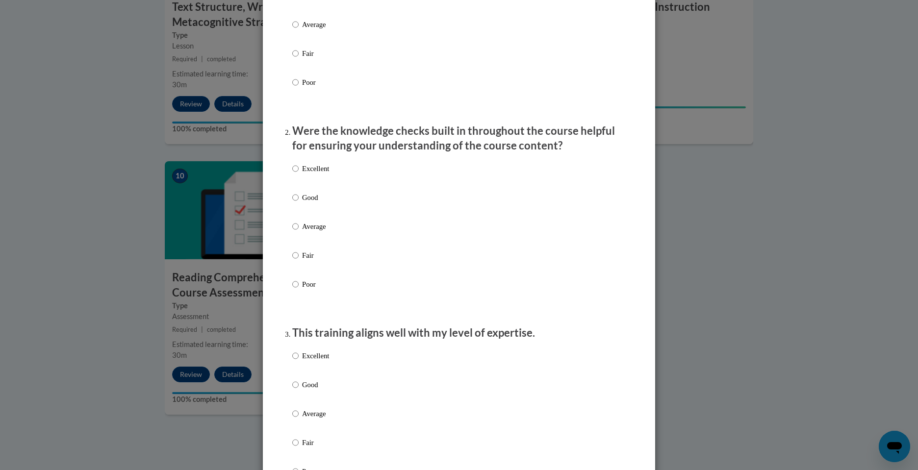
click at [311, 203] on p "Good" at bounding box center [315, 197] width 27 height 11
click at [299, 203] on input "Good" at bounding box center [295, 197] width 6 height 11
radio input "true"
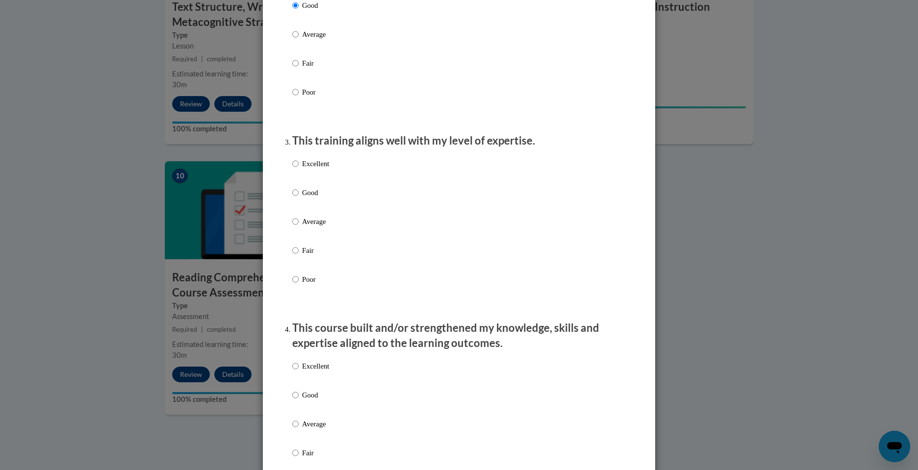
click at [311, 198] on p "Good" at bounding box center [315, 192] width 27 height 11
click at [299, 198] on input "Good" at bounding box center [295, 192] width 6 height 11
radio input "true"
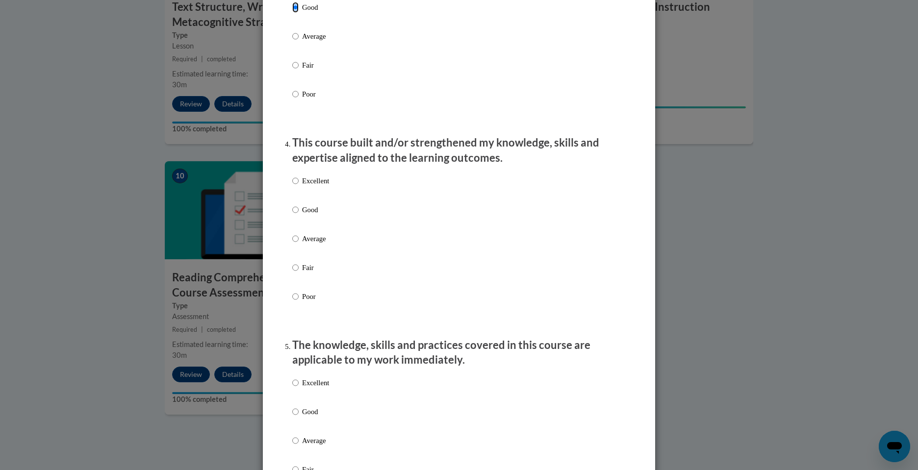
scroll to position [587, 0]
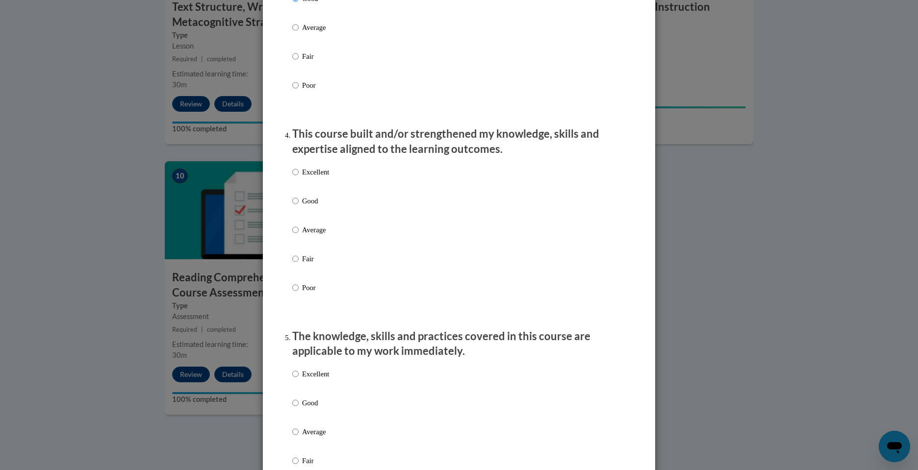
click at [311, 203] on div "Excellent Good Average Fair Poor" at bounding box center [310, 238] width 37 height 152
click at [309, 206] on p "Good" at bounding box center [315, 201] width 27 height 11
click at [299, 206] on input "Good" at bounding box center [295, 201] width 6 height 11
radio input "true"
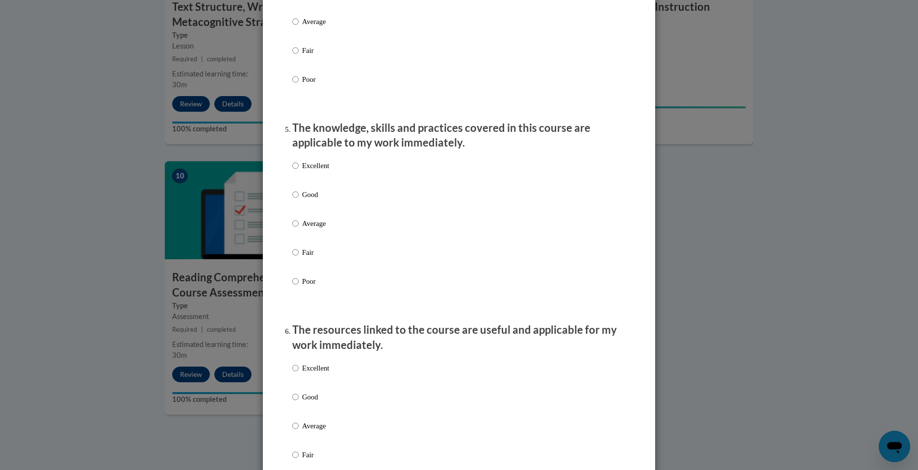
click at [309, 200] on p "Good" at bounding box center [315, 194] width 27 height 11
click at [299, 200] on input "Good" at bounding box center [295, 194] width 6 height 11
radio input "true"
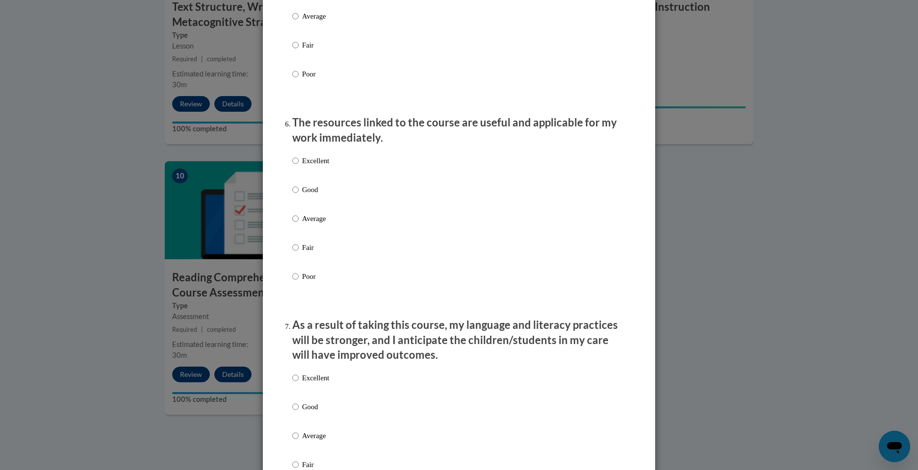
click at [309, 206] on label "Good" at bounding box center [310, 197] width 37 height 26
click at [299, 195] on input "Good" at bounding box center [295, 189] width 6 height 11
radio input "true"
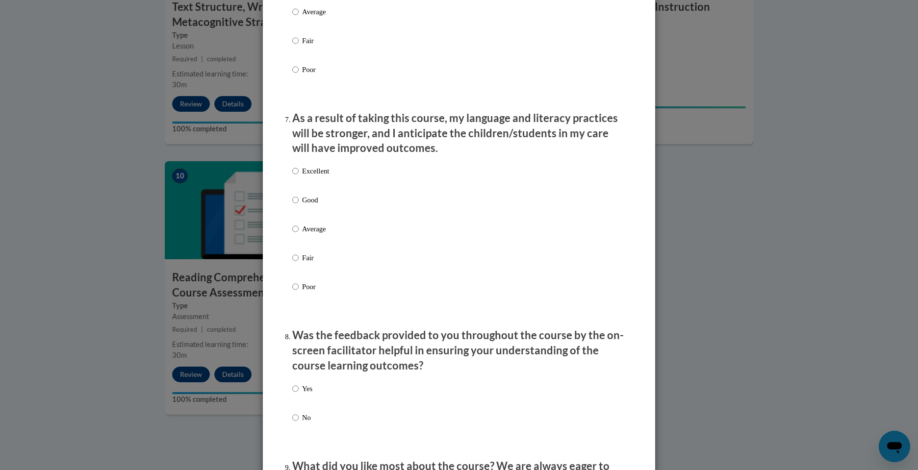
click at [309, 205] on p "Good" at bounding box center [315, 200] width 27 height 11
click at [299, 205] on input "Good" at bounding box center [295, 200] width 6 height 11
radio input "true"
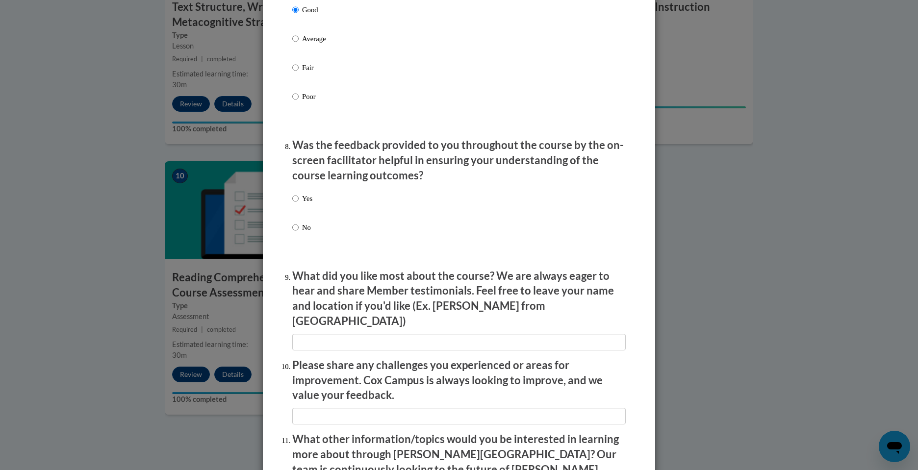
click at [309, 204] on p "Yes" at bounding box center [307, 198] width 10 height 11
click at [299, 204] on input "Yes" at bounding box center [295, 198] width 6 height 11
radio input "true"
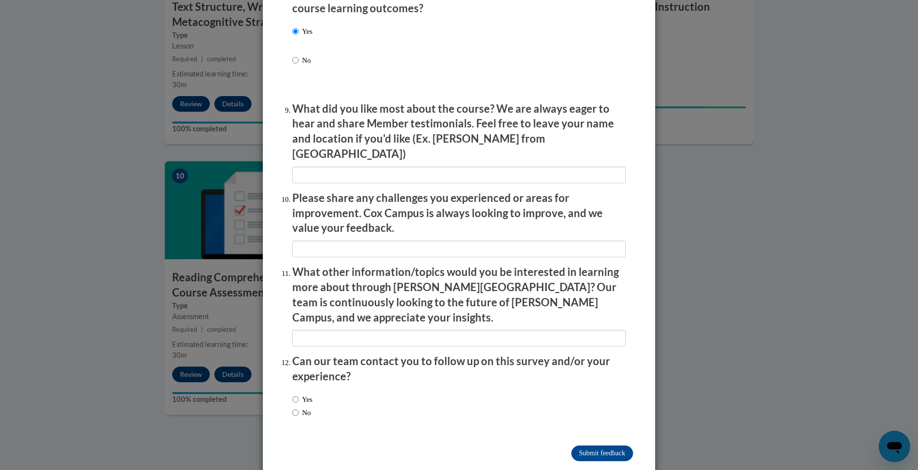
click at [302, 407] on label "No" at bounding box center [301, 412] width 19 height 11
click at [299, 407] on input "No" at bounding box center [295, 412] width 6 height 11
radio input "true"
click at [605, 446] on input "Submit feedback" at bounding box center [602, 454] width 62 height 16
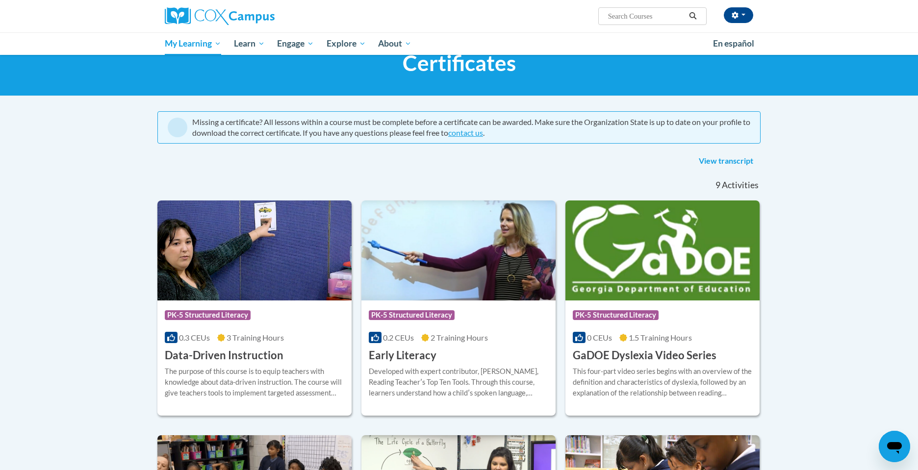
scroll to position [32, 0]
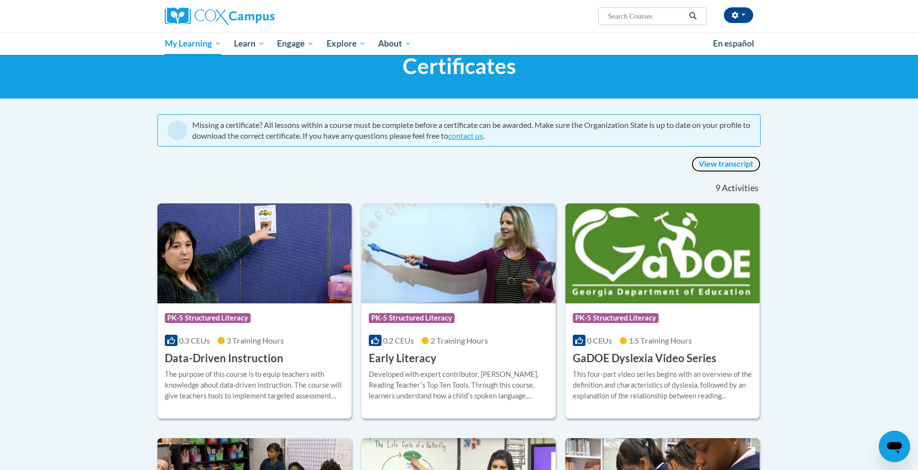
click at [738, 164] on link "View transcript" at bounding box center [725, 164] width 69 height 16
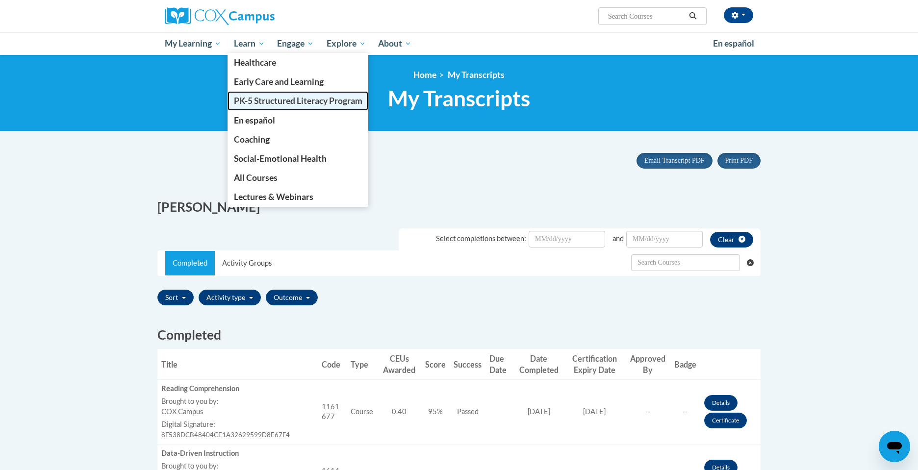
click at [249, 96] on span "PK-5 Structured Literacy Program" at bounding box center [298, 101] width 128 height 10
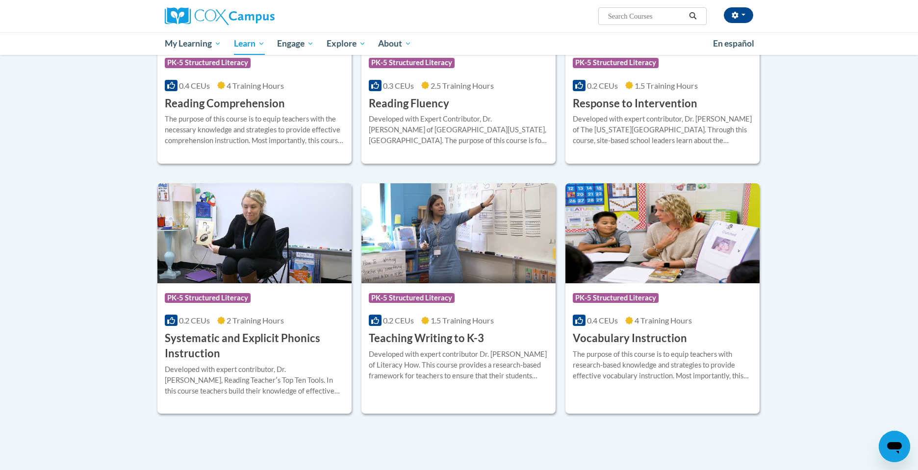
scroll to position [931, 0]
click at [634, 334] on h3 "Vocabulary Instruction" at bounding box center [630, 337] width 114 height 15
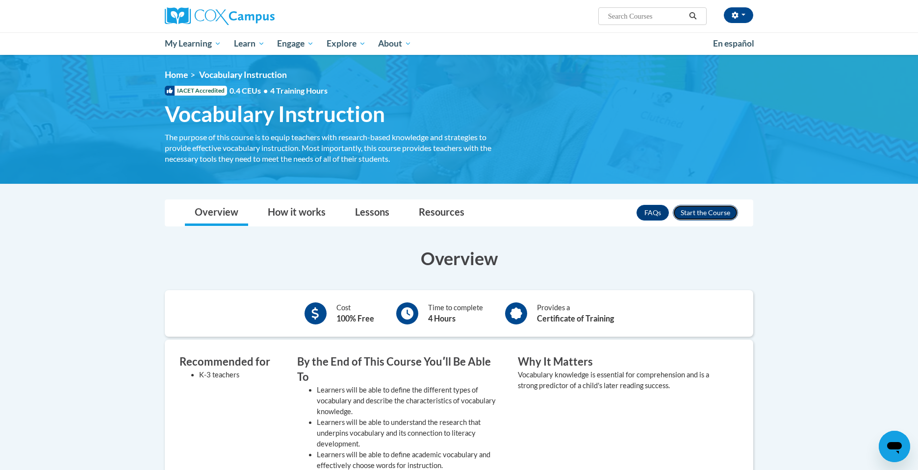
click at [697, 214] on button "Enroll" at bounding box center [705, 213] width 65 height 16
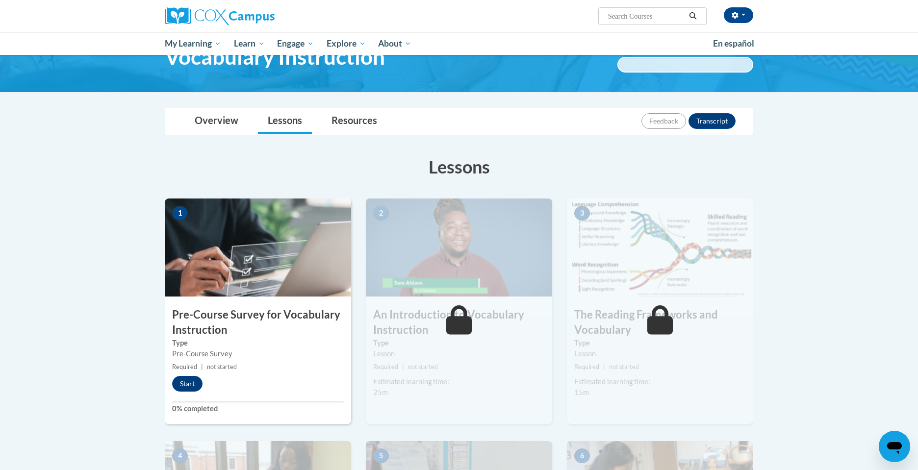
scroll to position [66, 0]
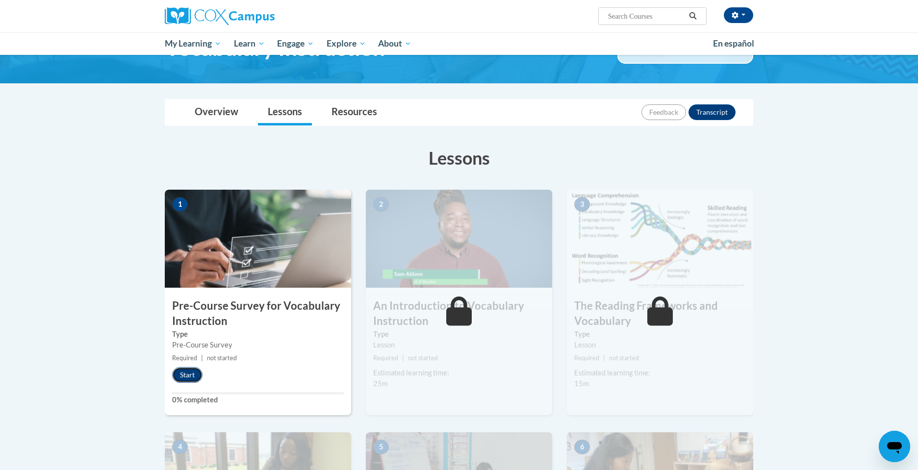
click at [189, 373] on button "Start" at bounding box center [187, 375] width 30 height 16
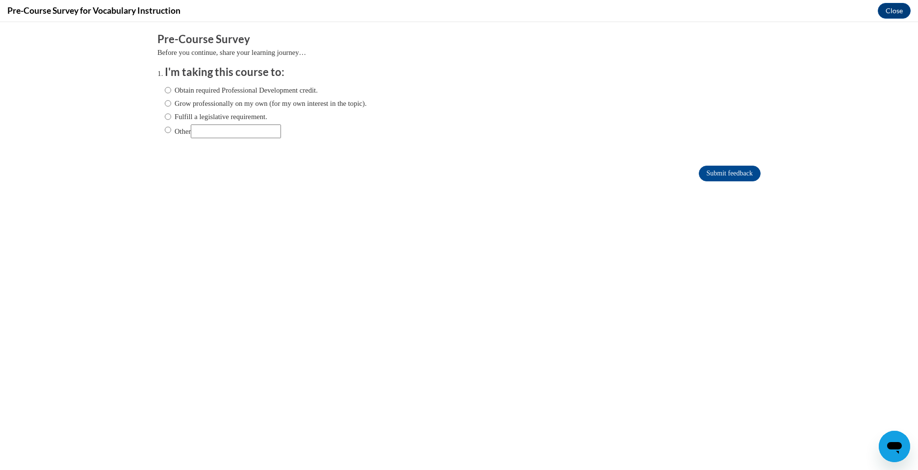
scroll to position [0, 0]
click at [275, 92] on label "Obtain required Professional Development credit." at bounding box center [241, 90] width 153 height 11
click at [171, 92] on input "Obtain required Professional Development credit." at bounding box center [168, 90] width 6 height 11
radio input "true"
click at [726, 170] on input "Submit feedback" at bounding box center [730, 174] width 62 height 16
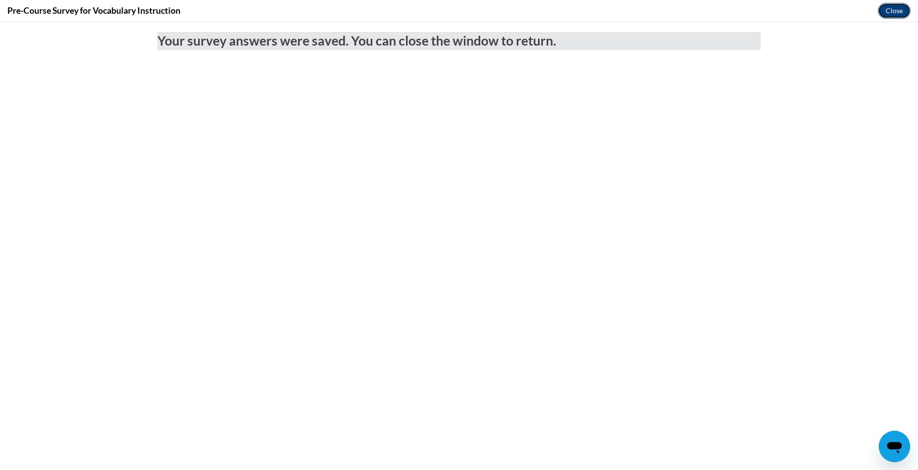
click at [896, 9] on button "Close" at bounding box center [894, 11] width 33 height 16
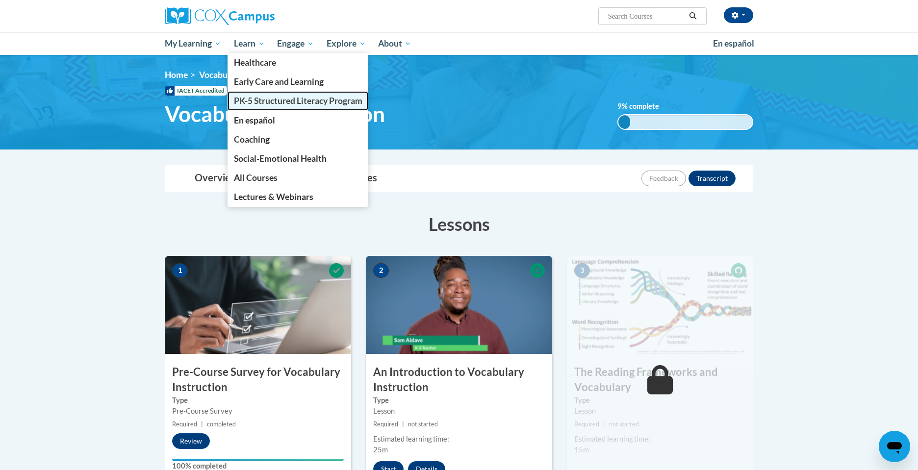
click at [247, 96] on span "PK-5 Structured Literacy Program" at bounding box center [298, 101] width 128 height 10
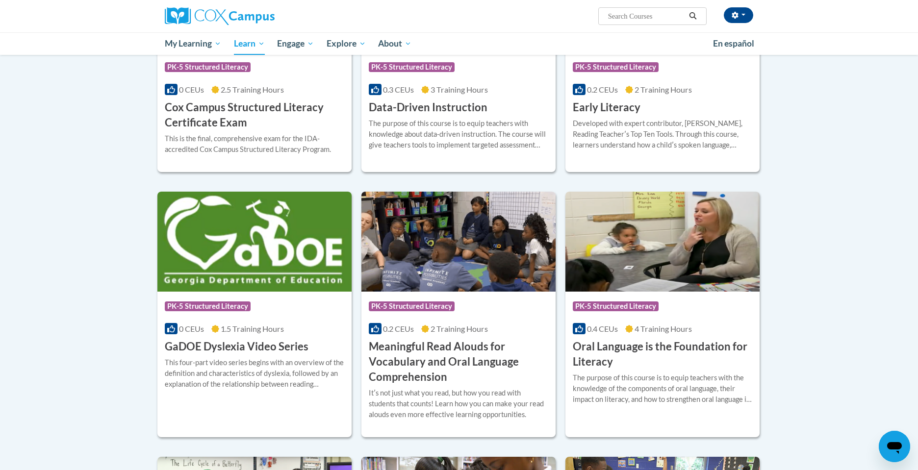
scroll to position [423, 0]
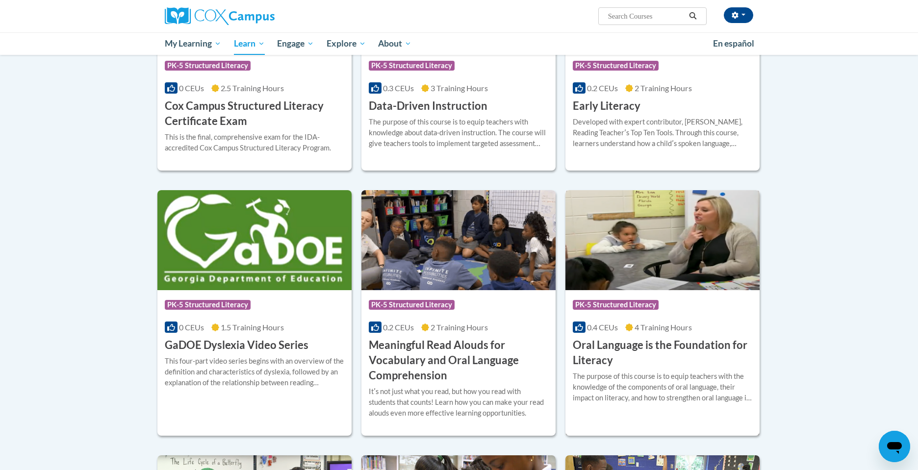
click at [641, 343] on h3 "Oral Language is the Foundation for Literacy" at bounding box center [662, 353] width 179 height 30
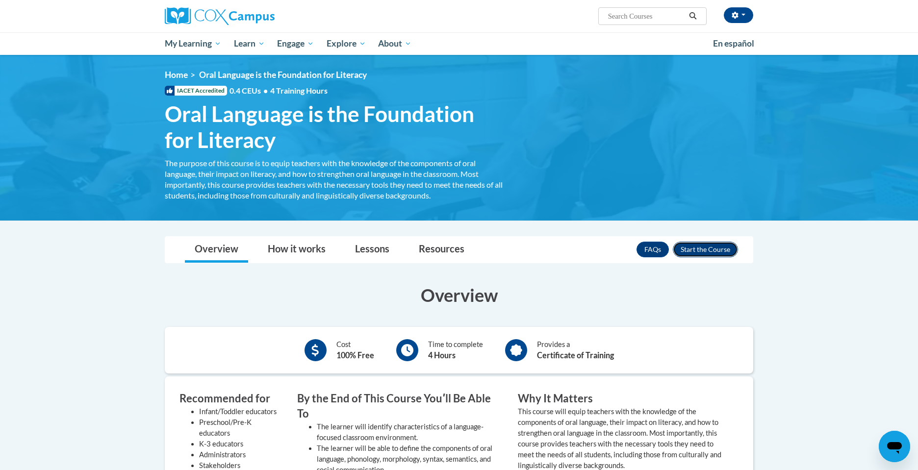
click at [711, 248] on button "Enroll" at bounding box center [705, 250] width 65 height 16
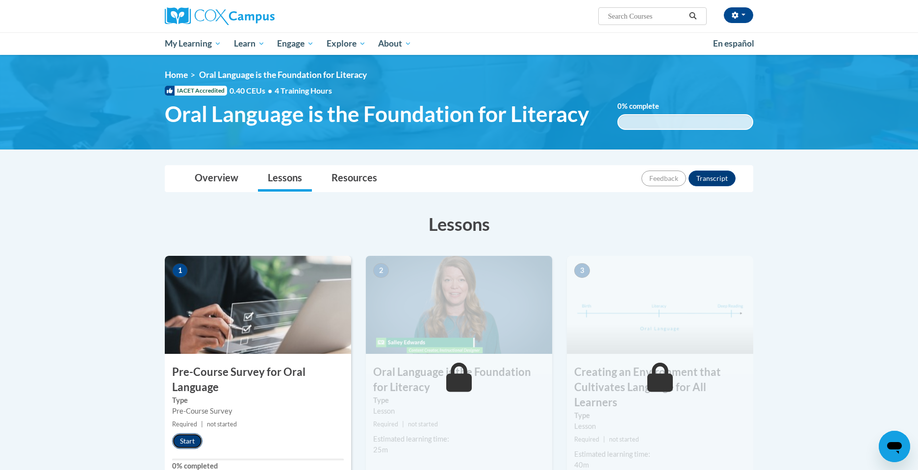
click at [183, 440] on button "Start" at bounding box center [187, 441] width 30 height 16
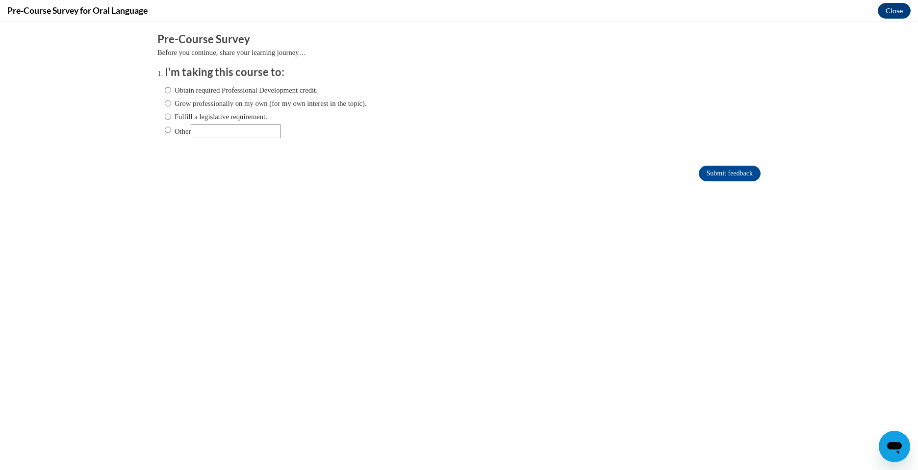
click at [203, 92] on label "Obtain required Professional Development credit." at bounding box center [241, 90] width 153 height 11
click at [171, 92] on input "Obtain required Professional Development credit." at bounding box center [168, 90] width 6 height 11
radio input "true"
click at [718, 169] on input "Submit feedback" at bounding box center [730, 174] width 62 height 16
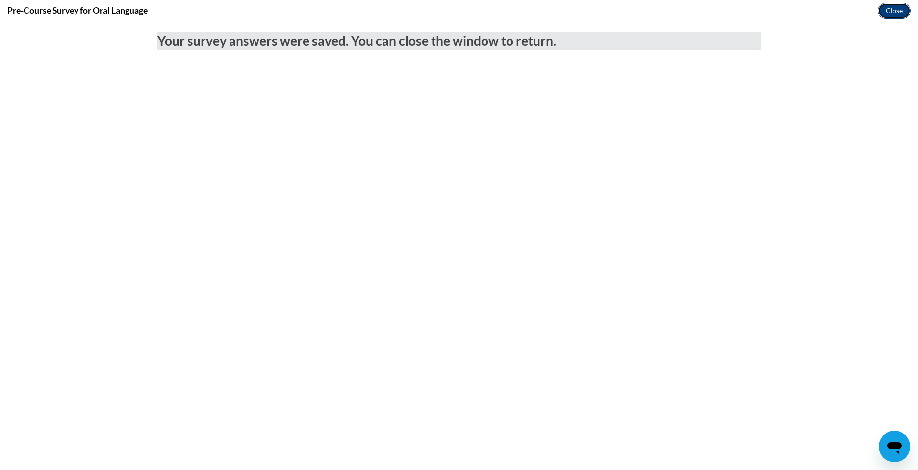
click at [893, 3] on button "Close" at bounding box center [894, 11] width 33 height 16
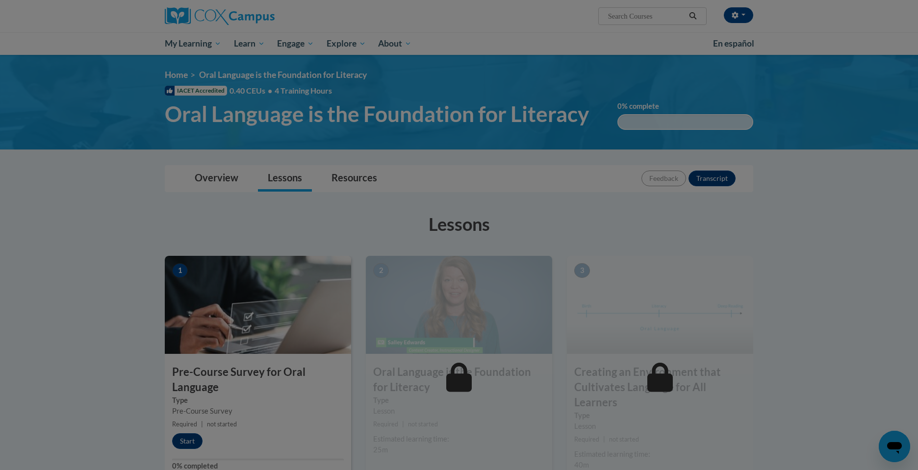
click at [893, 0] on body "Your survey answers were saved. You can close the window to return." at bounding box center [459, 129] width 918 height 448
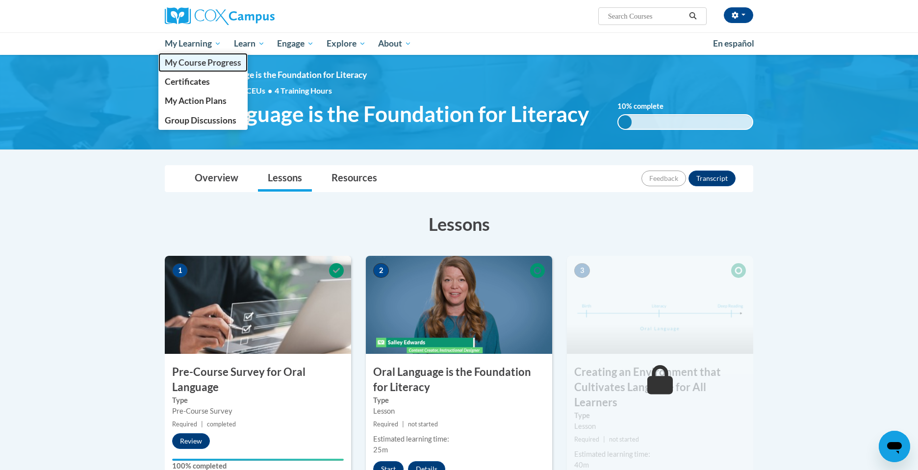
click at [190, 59] on span "My Course Progress" at bounding box center [203, 62] width 76 height 10
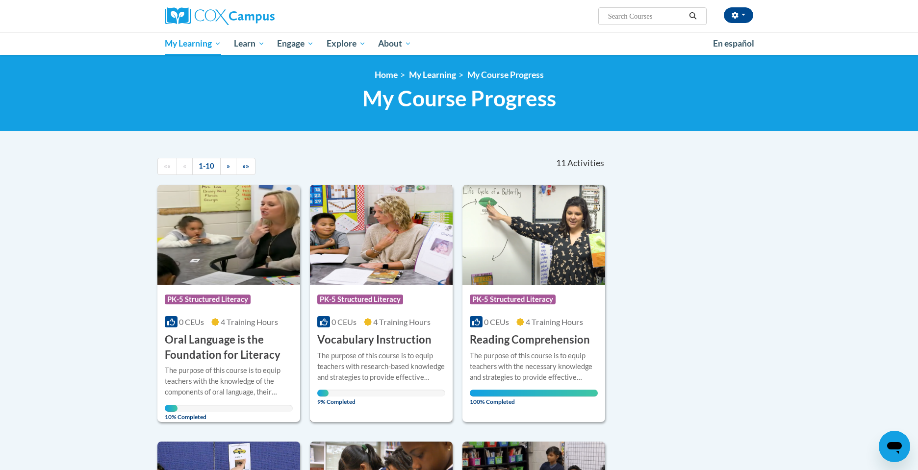
click at [375, 338] on h3 "Vocabulary Instruction" at bounding box center [374, 339] width 114 height 15
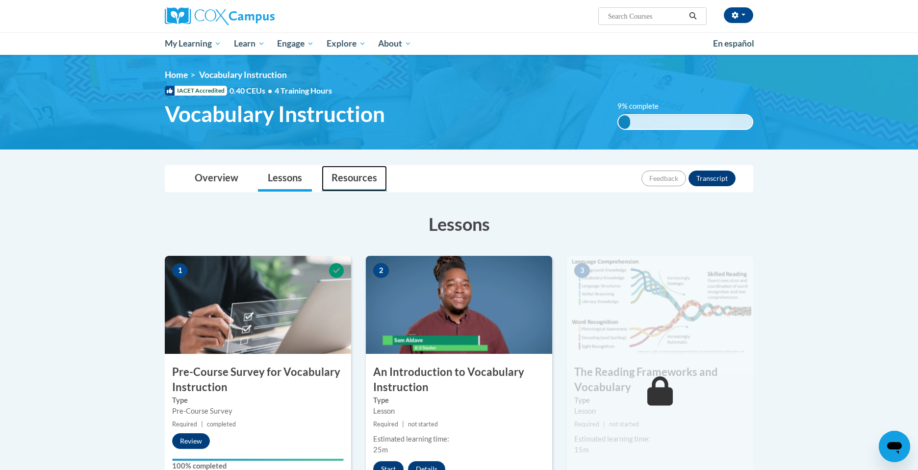
click at [367, 185] on link "Resources" at bounding box center [354, 179] width 65 height 26
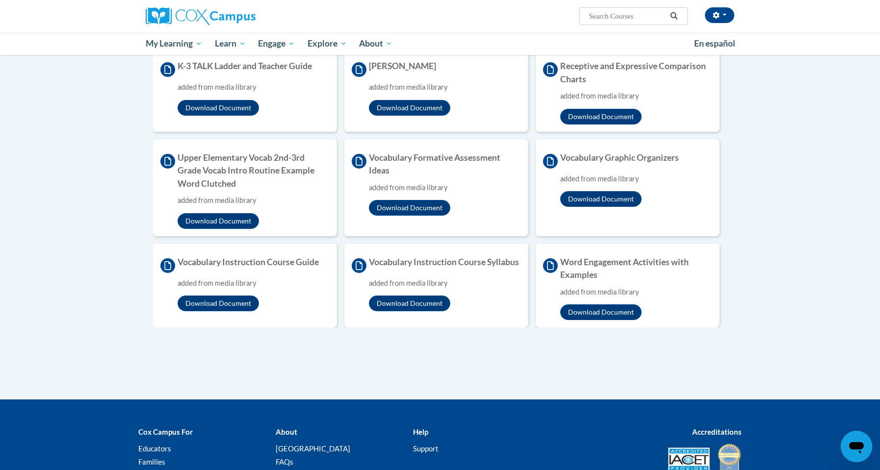
scroll to position [392, 0]
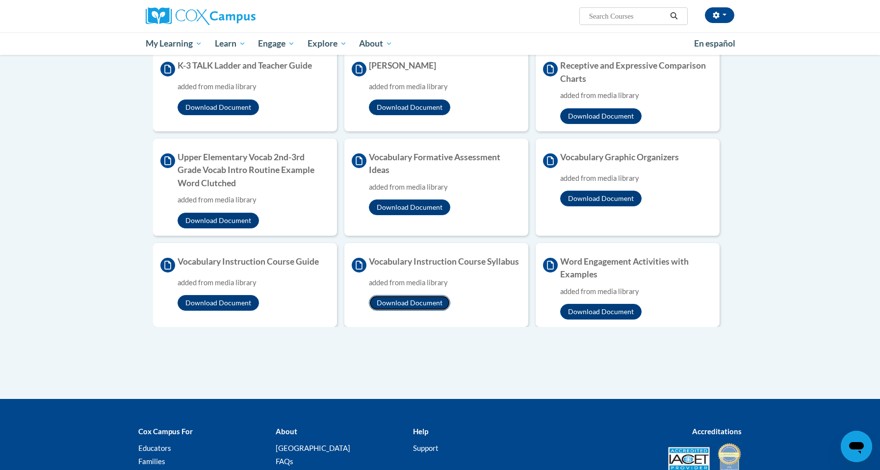
click at [431, 305] on button "Download Document" at bounding box center [409, 303] width 81 height 16
click at [219, 391] on div "Toggle navigation Overview Lessons Resources Feedback Transcript Overview Recom…" at bounding box center [440, 86] width 618 height 626
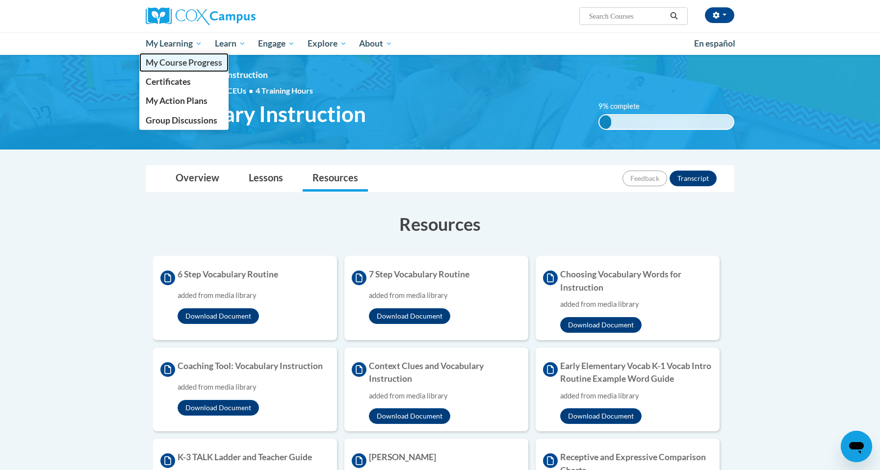
click at [175, 69] on link "My Course Progress" at bounding box center [183, 62] width 89 height 19
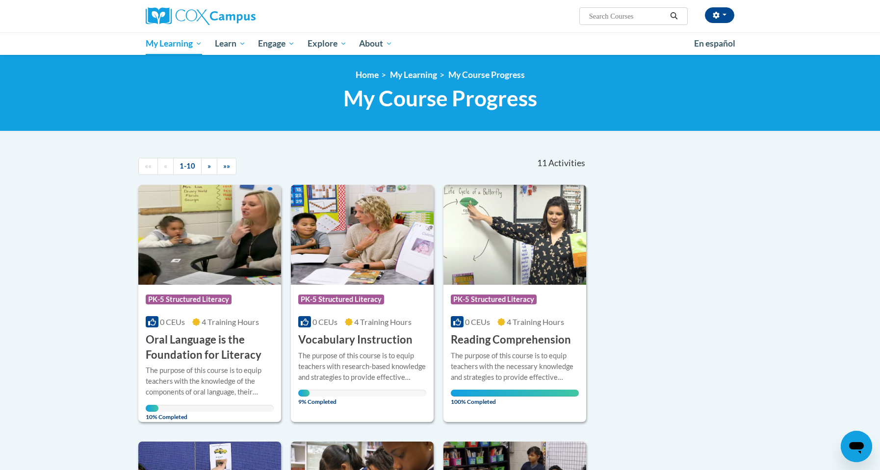
click at [311, 330] on div "Course Category: PK-5 Structured Literacy 0 CEUs 4 Training Hours COURSE Vocabu…" at bounding box center [362, 316] width 143 height 63
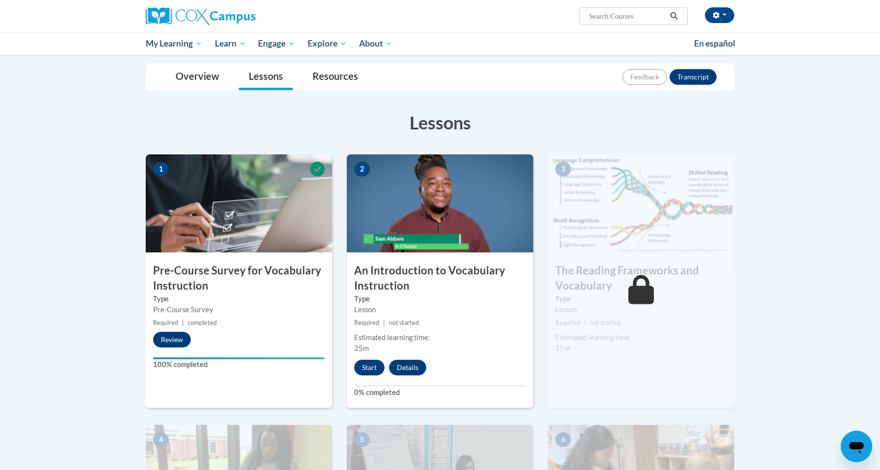
scroll to position [114, 0]
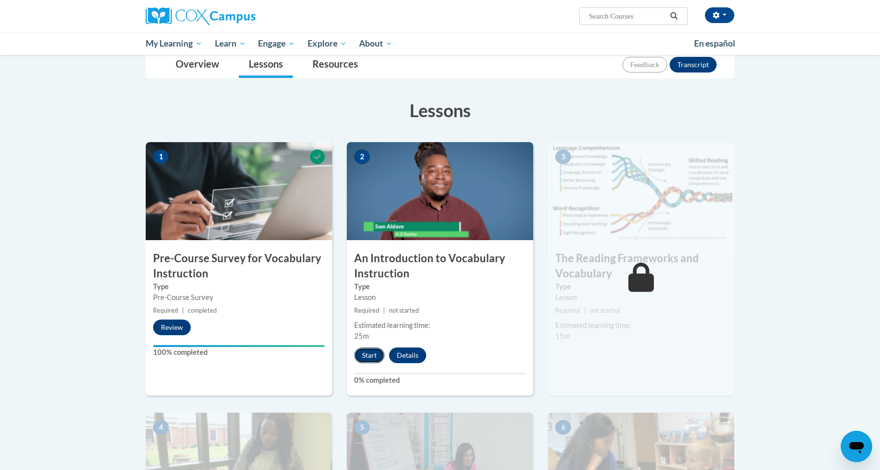
click at [372, 351] on button "Start" at bounding box center [369, 356] width 30 height 16
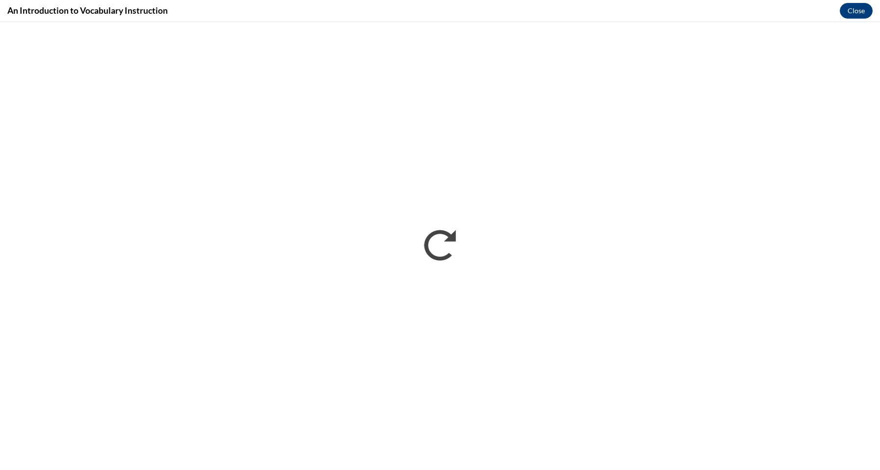
scroll to position [0, 0]
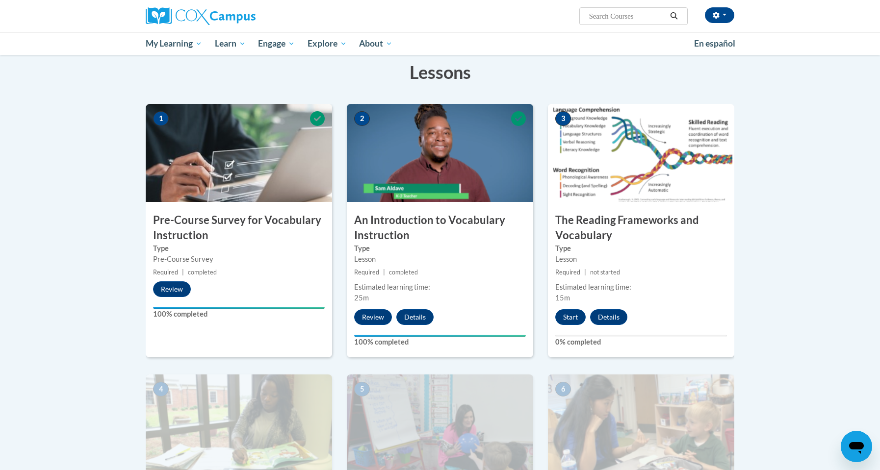
scroll to position [158, 0]
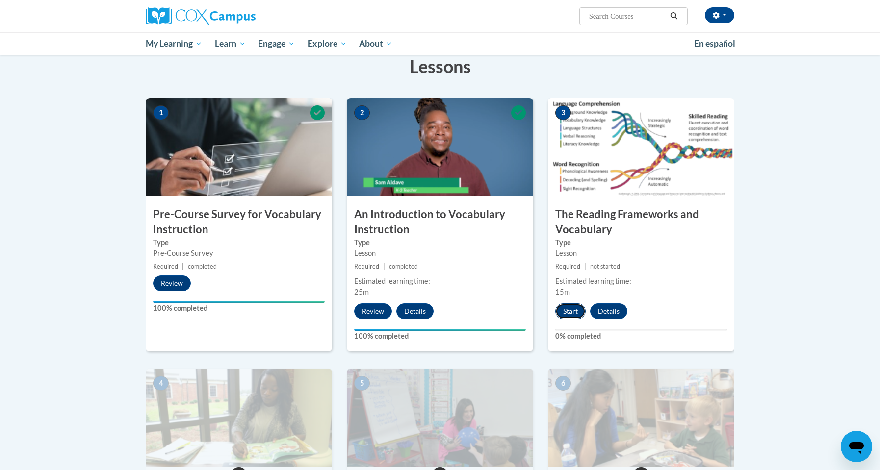
click at [566, 310] on button "Start" at bounding box center [570, 311] width 30 height 16
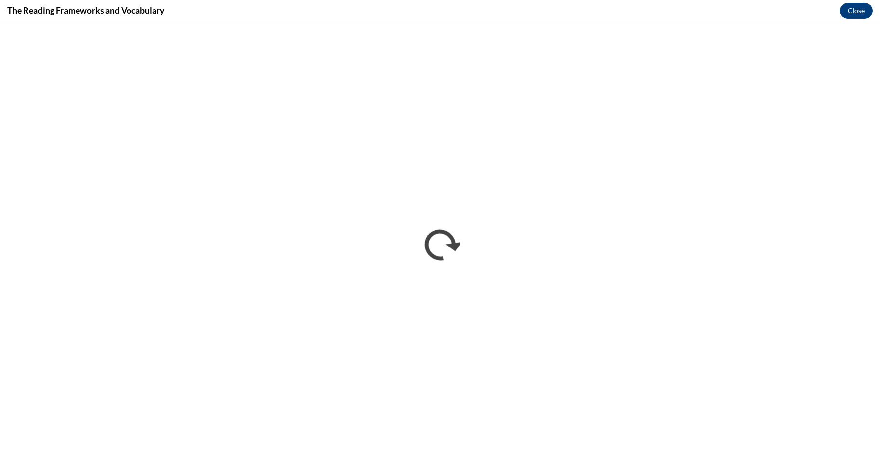
scroll to position [0, 0]
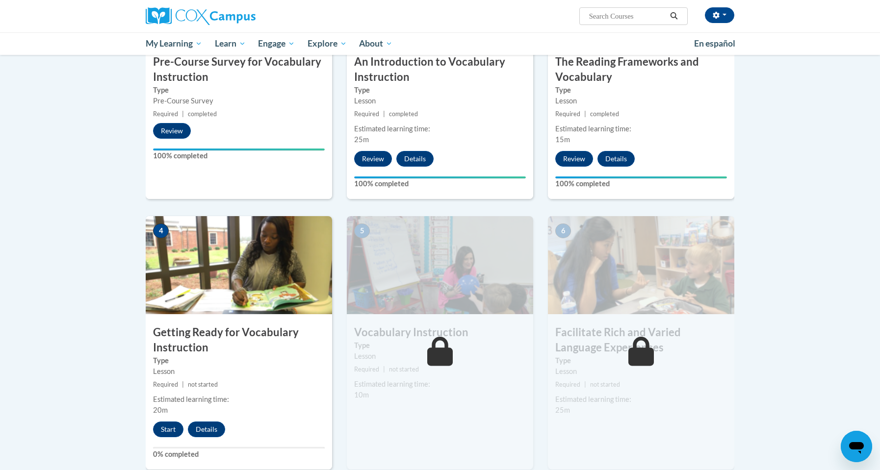
scroll to position [327, 0]
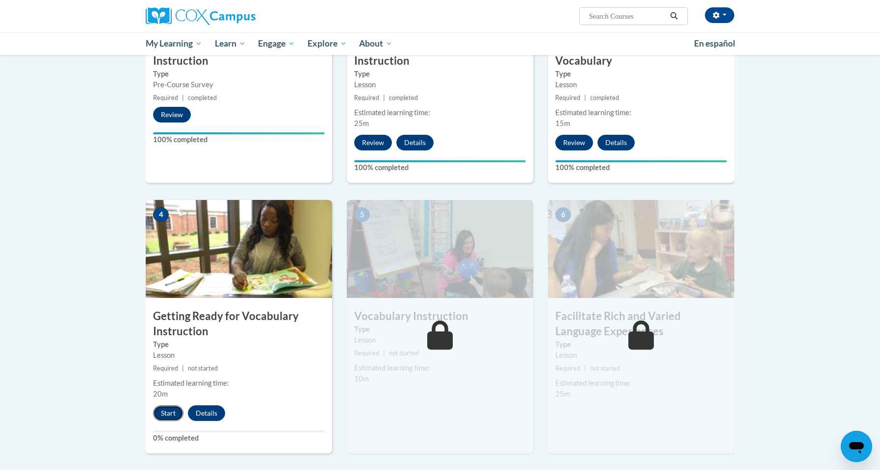
click at [167, 408] on button "Start" at bounding box center [168, 413] width 30 height 16
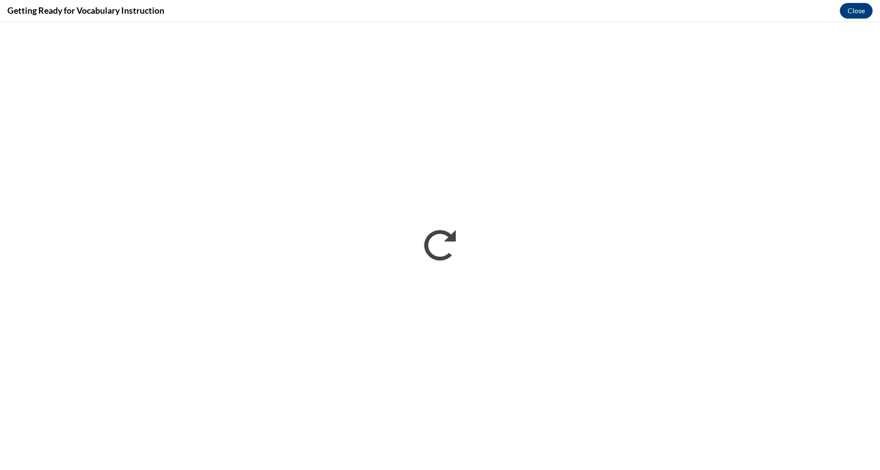
scroll to position [0, 0]
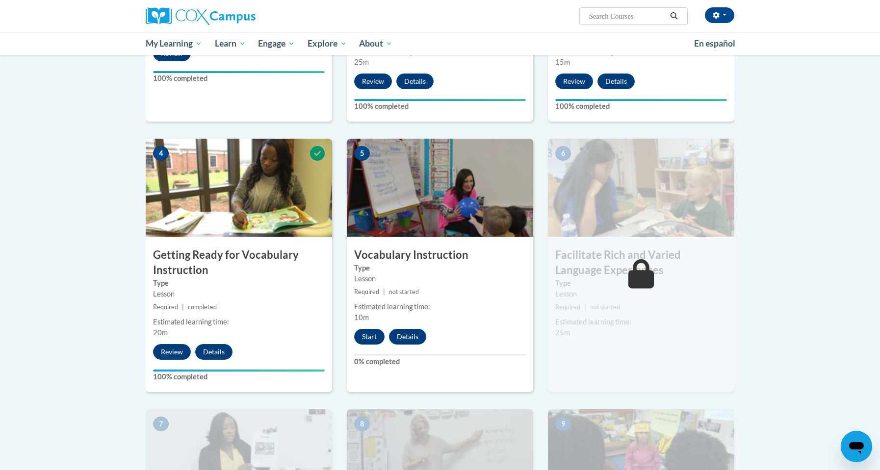
scroll to position [390, 0]
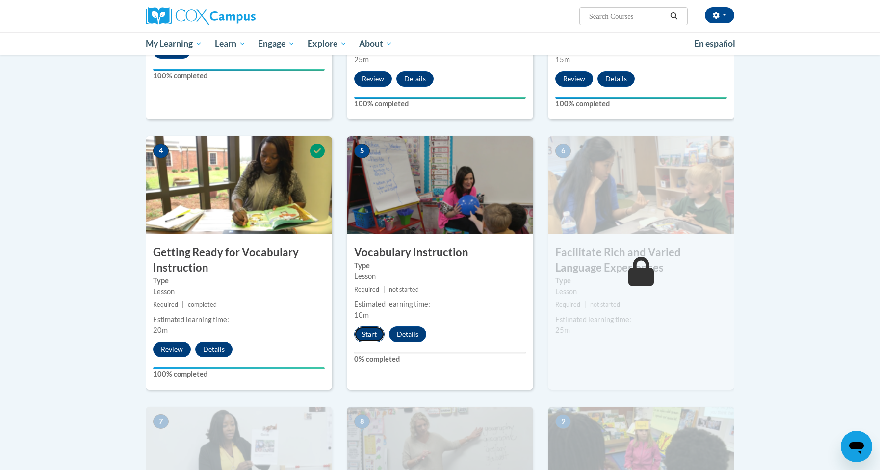
click at [376, 332] on button "Start" at bounding box center [369, 335] width 30 height 16
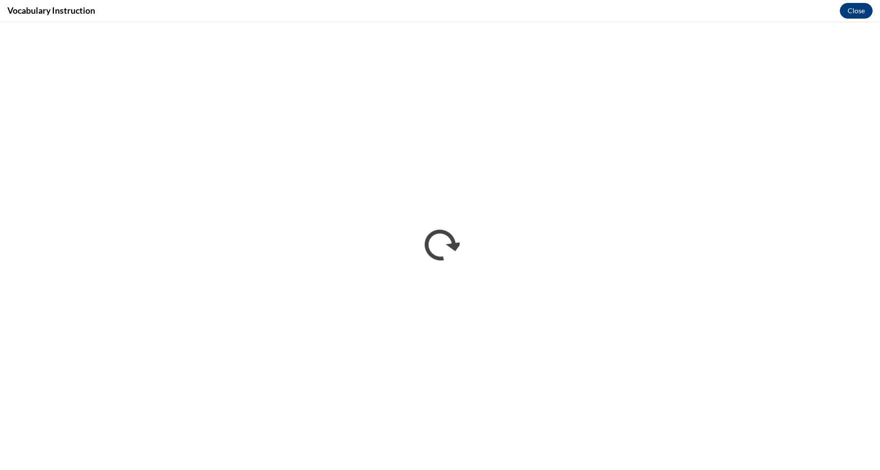
scroll to position [0, 0]
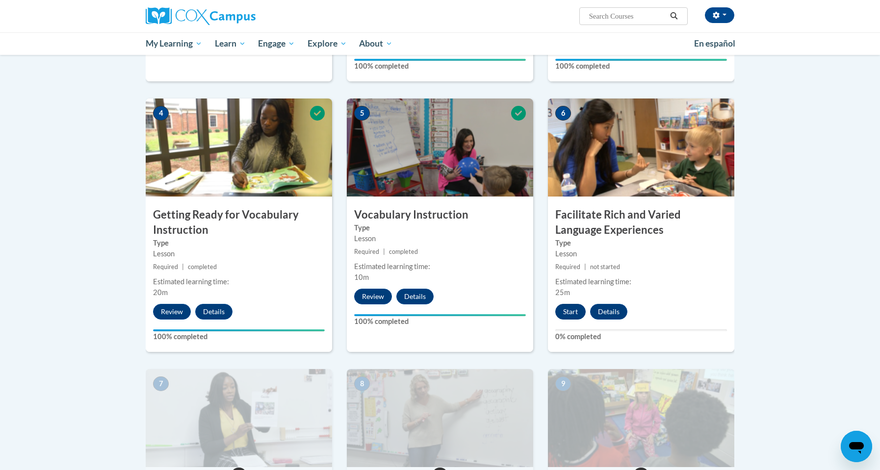
scroll to position [425, 0]
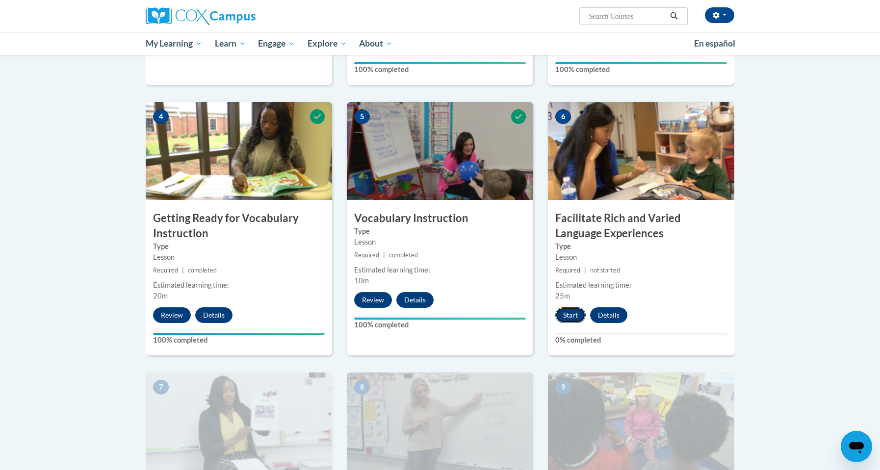
click at [571, 308] on button "Start" at bounding box center [570, 315] width 30 height 16
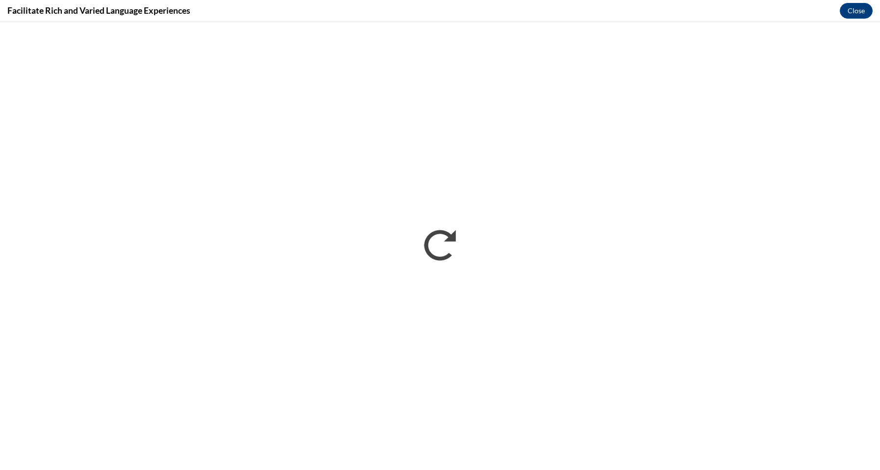
scroll to position [0, 0]
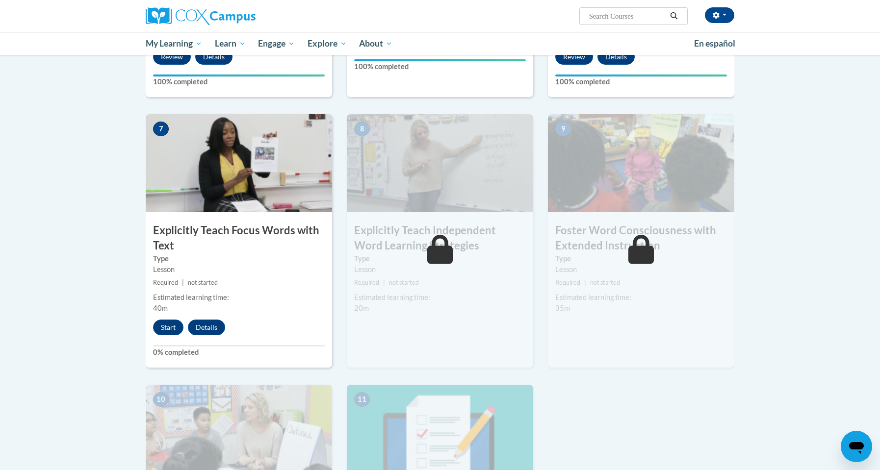
scroll to position [692, 0]
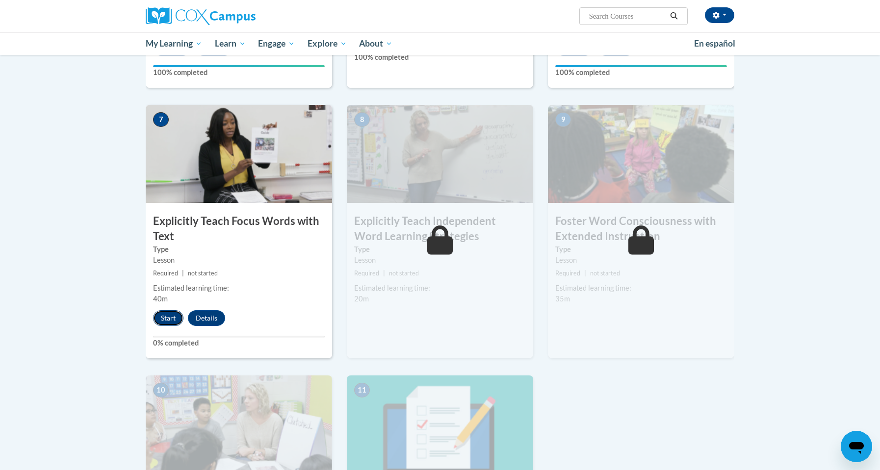
click at [171, 318] on button "Start" at bounding box center [168, 318] width 30 height 16
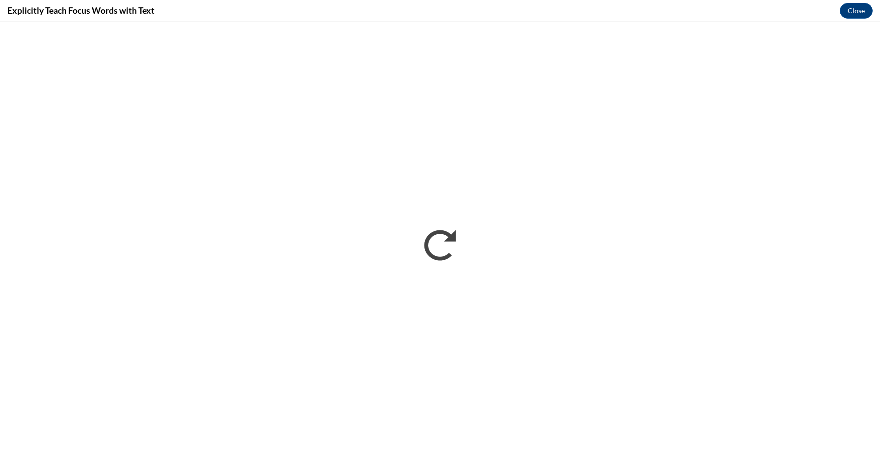
scroll to position [0, 0]
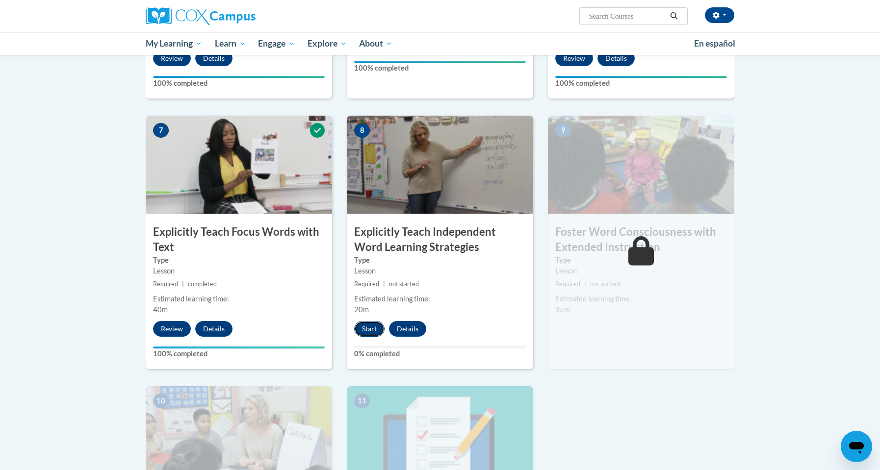
click at [381, 324] on button "Start" at bounding box center [369, 329] width 30 height 16
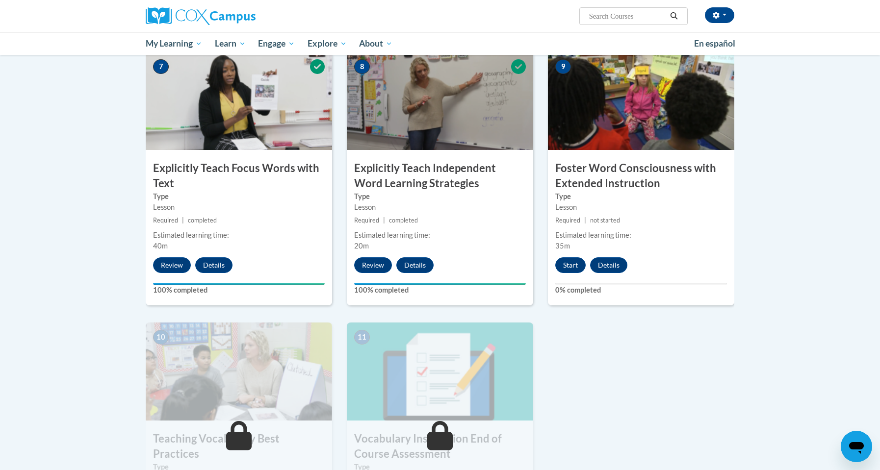
scroll to position [744, 0]
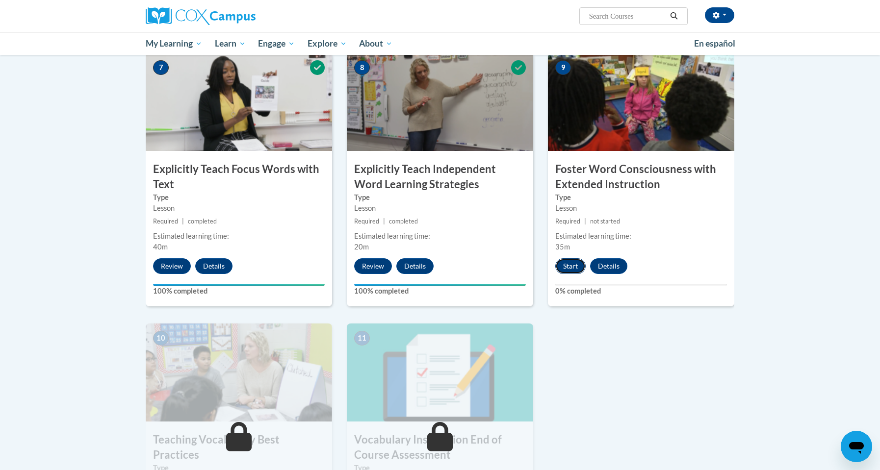
click at [570, 265] on button "Start" at bounding box center [570, 266] width 30 height 16
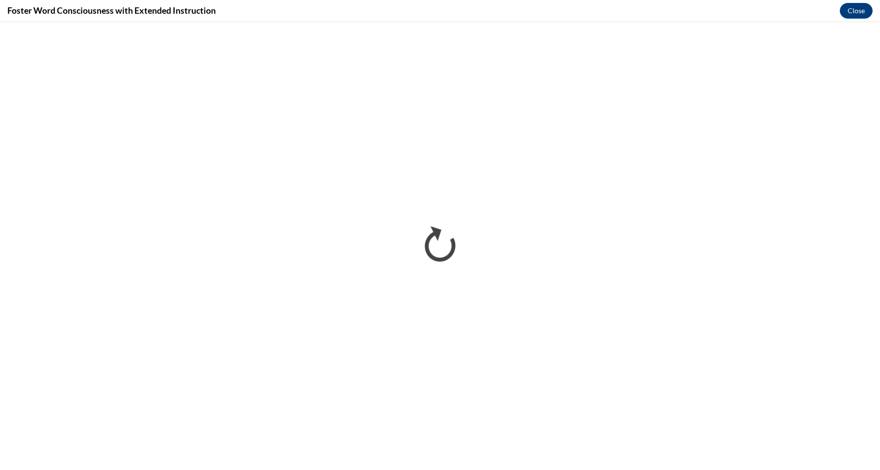
scroll to position [0, 0]
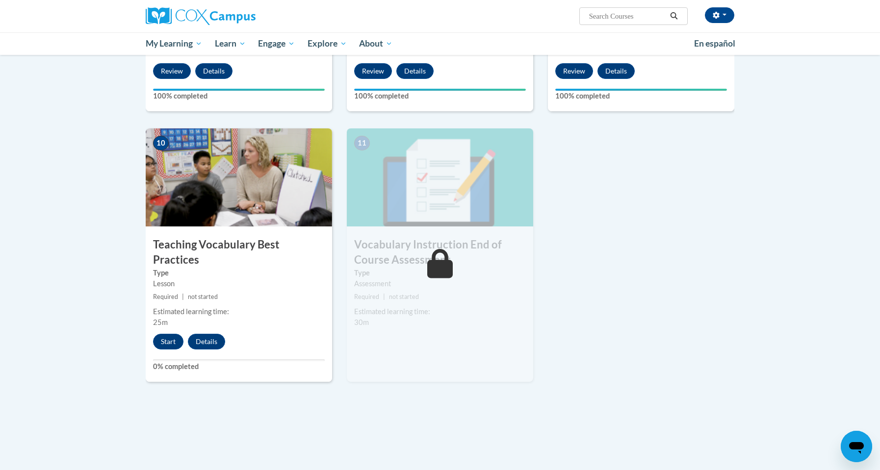
scroll to position [941, 0]
